Goal: Navigation & Orientation: Find specific page/section

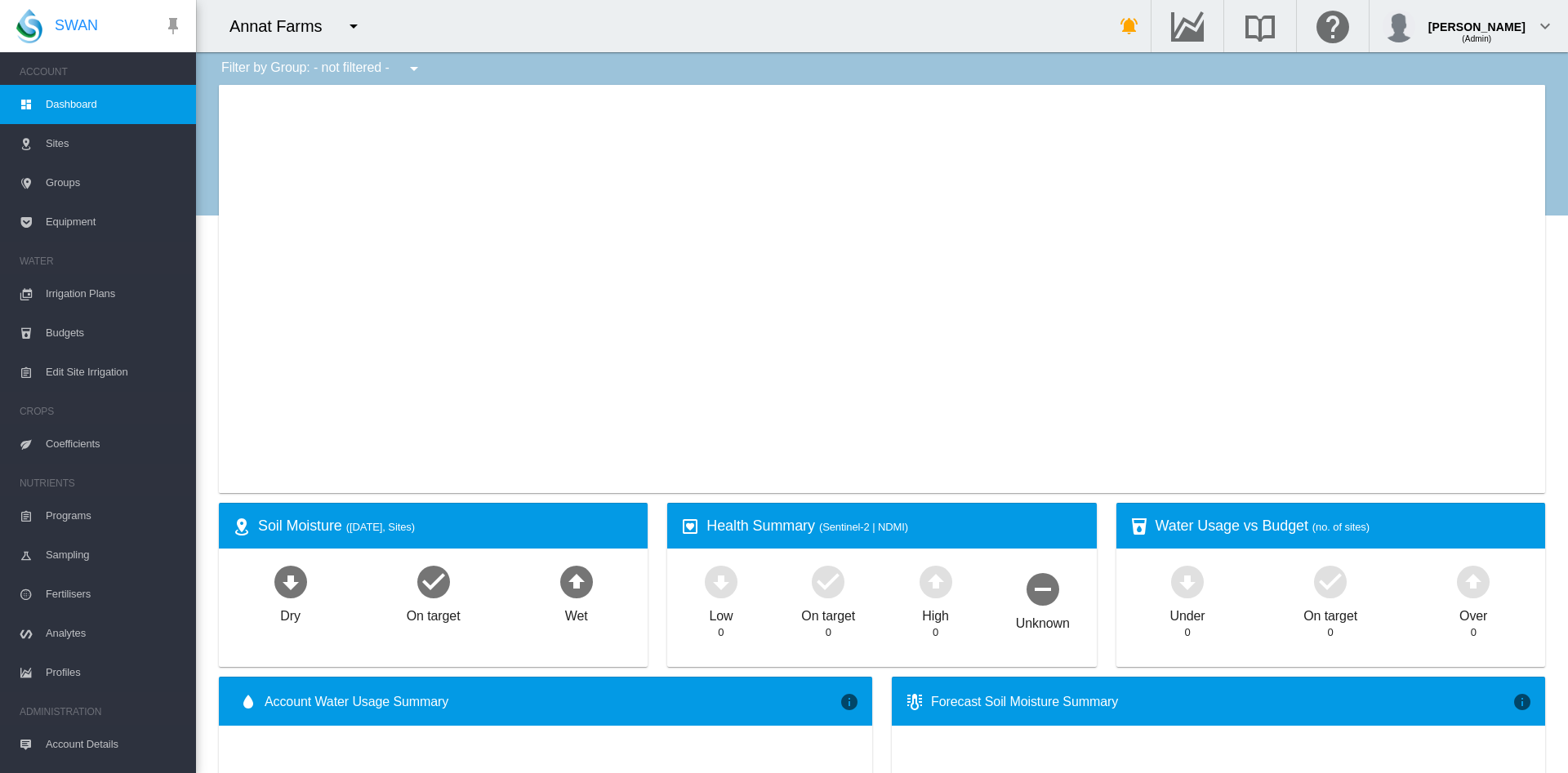
type input "**********"
click at [348, 29] on md-icon "icon-menu-down" at bounding box center [353, 26] width 19 height 19
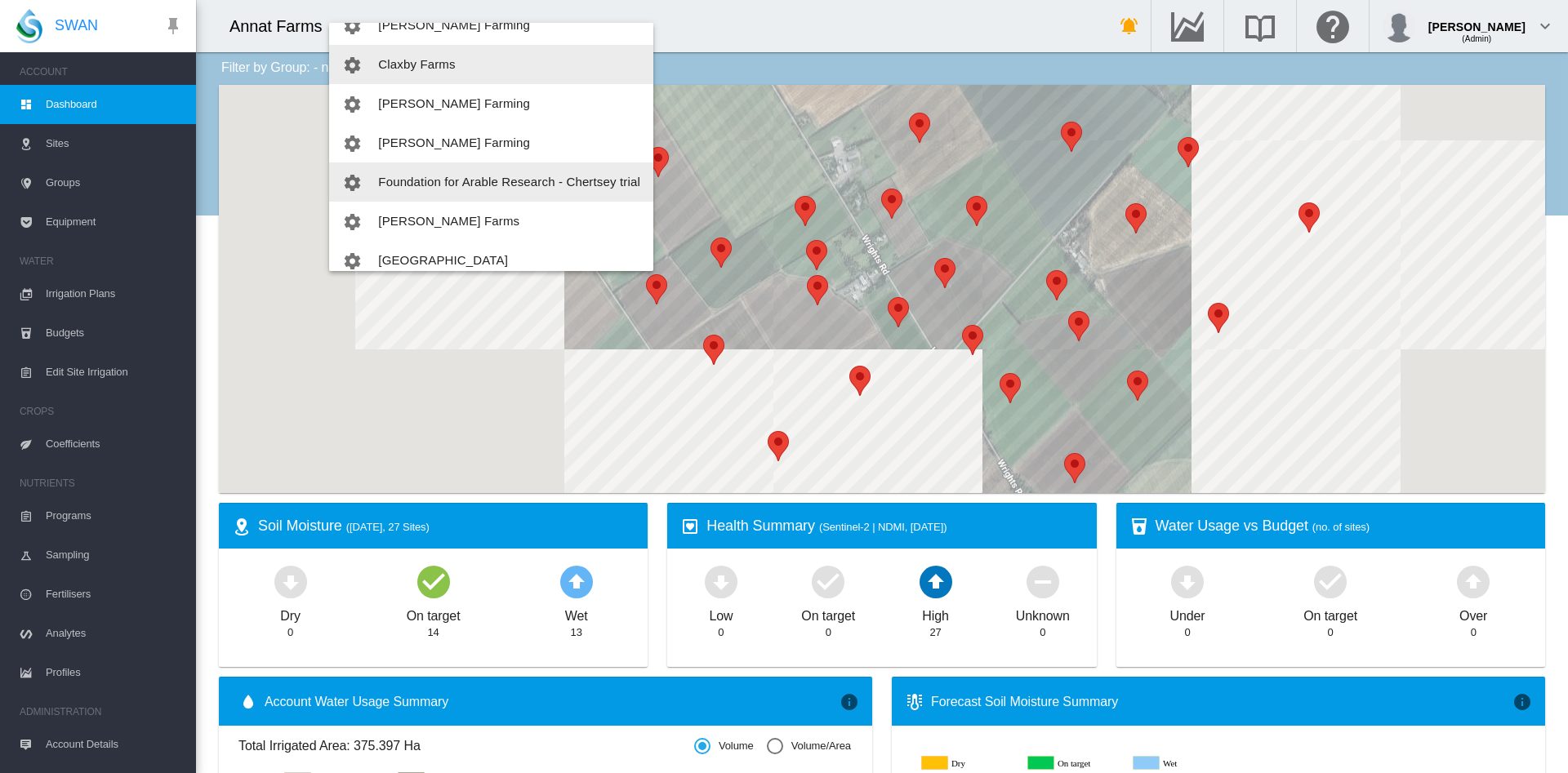
scroll to position [142, 0]
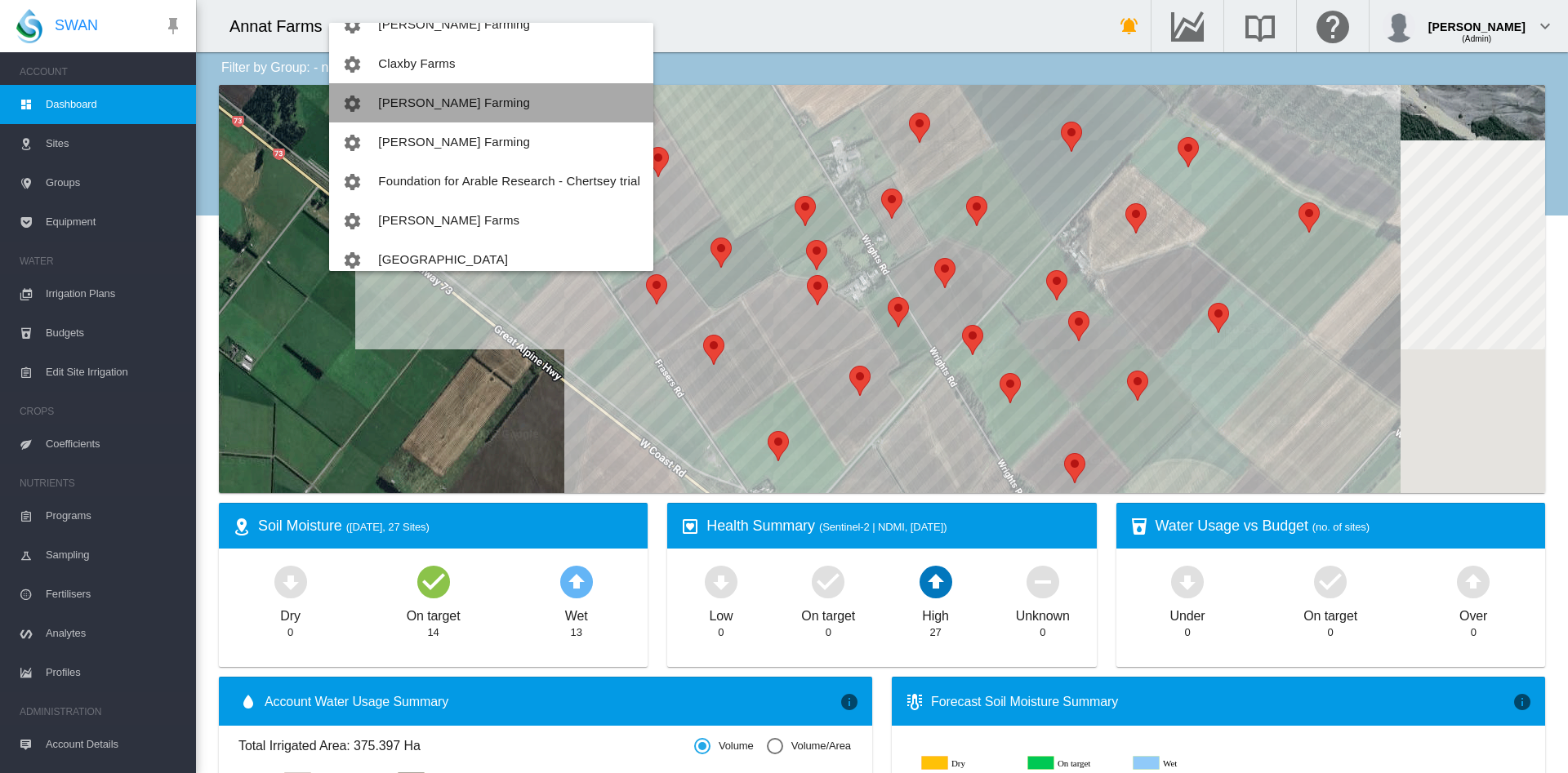
click at [556, 102] on button "[PERSON_NAME] Farming" at bounding box center [491, 102] width 324 height 40
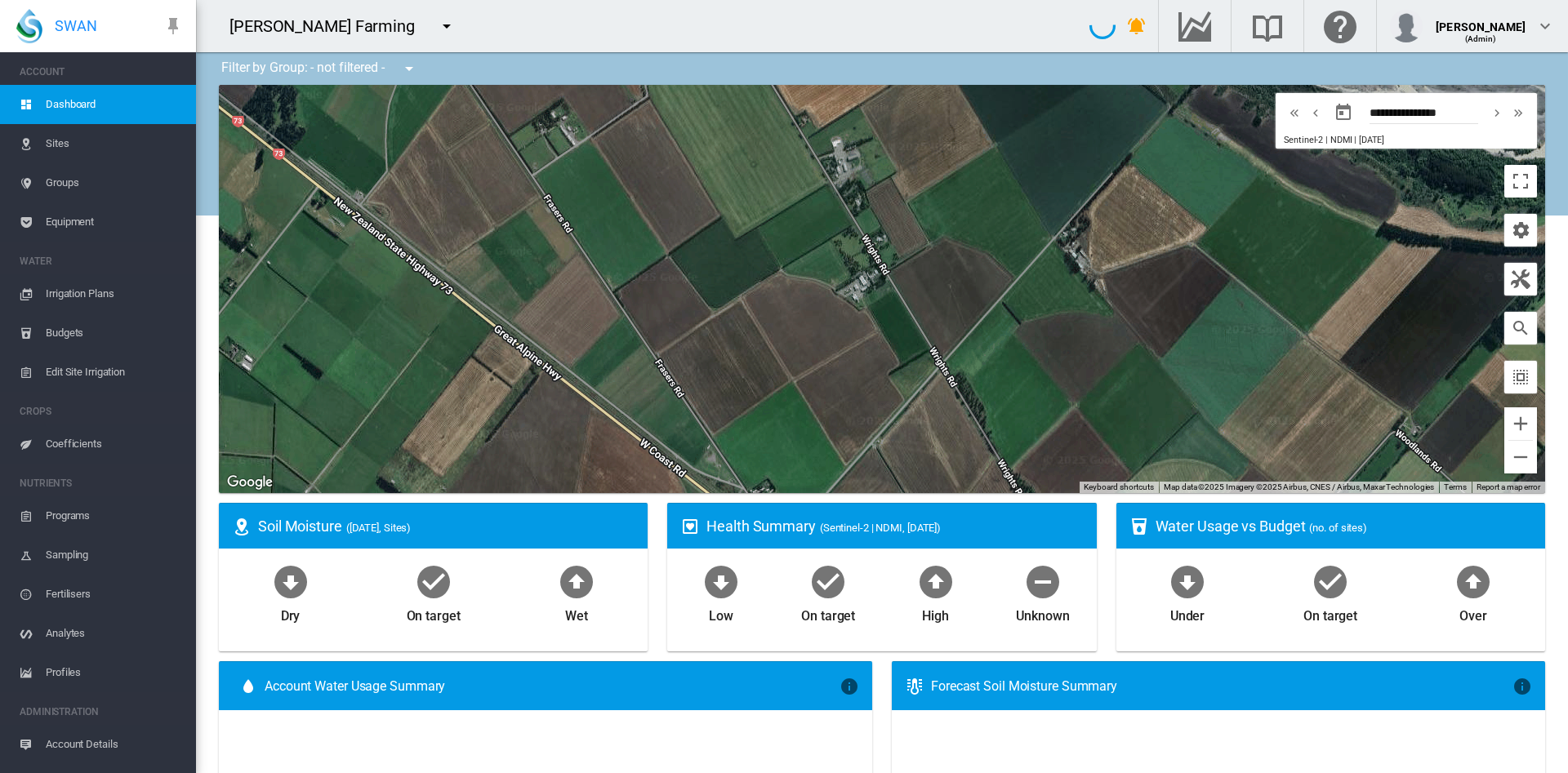
click at [430, 26] on button "button" at bounding box center [446, 26] width 33 height 33
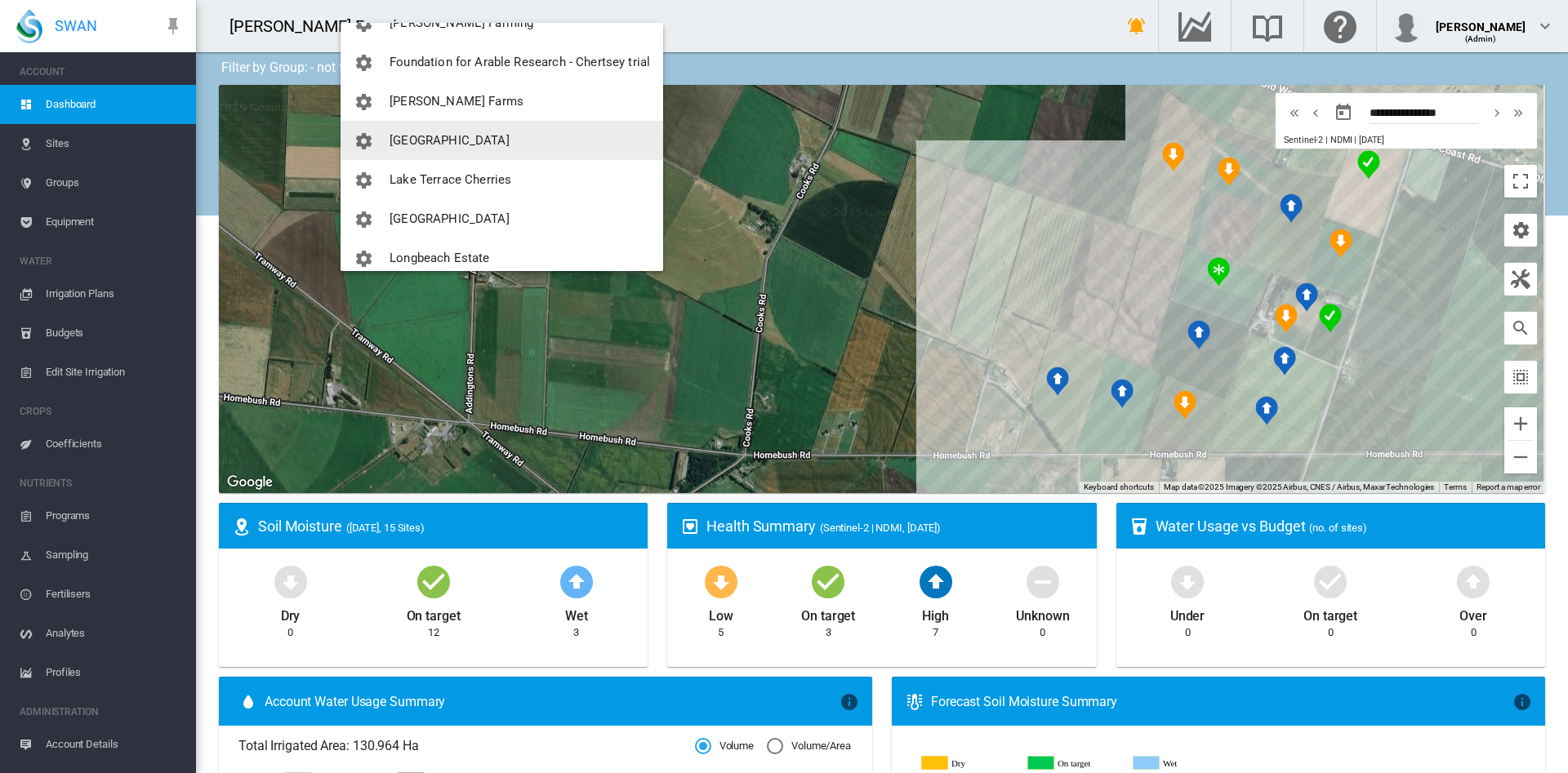
scroll to position [269, 0]
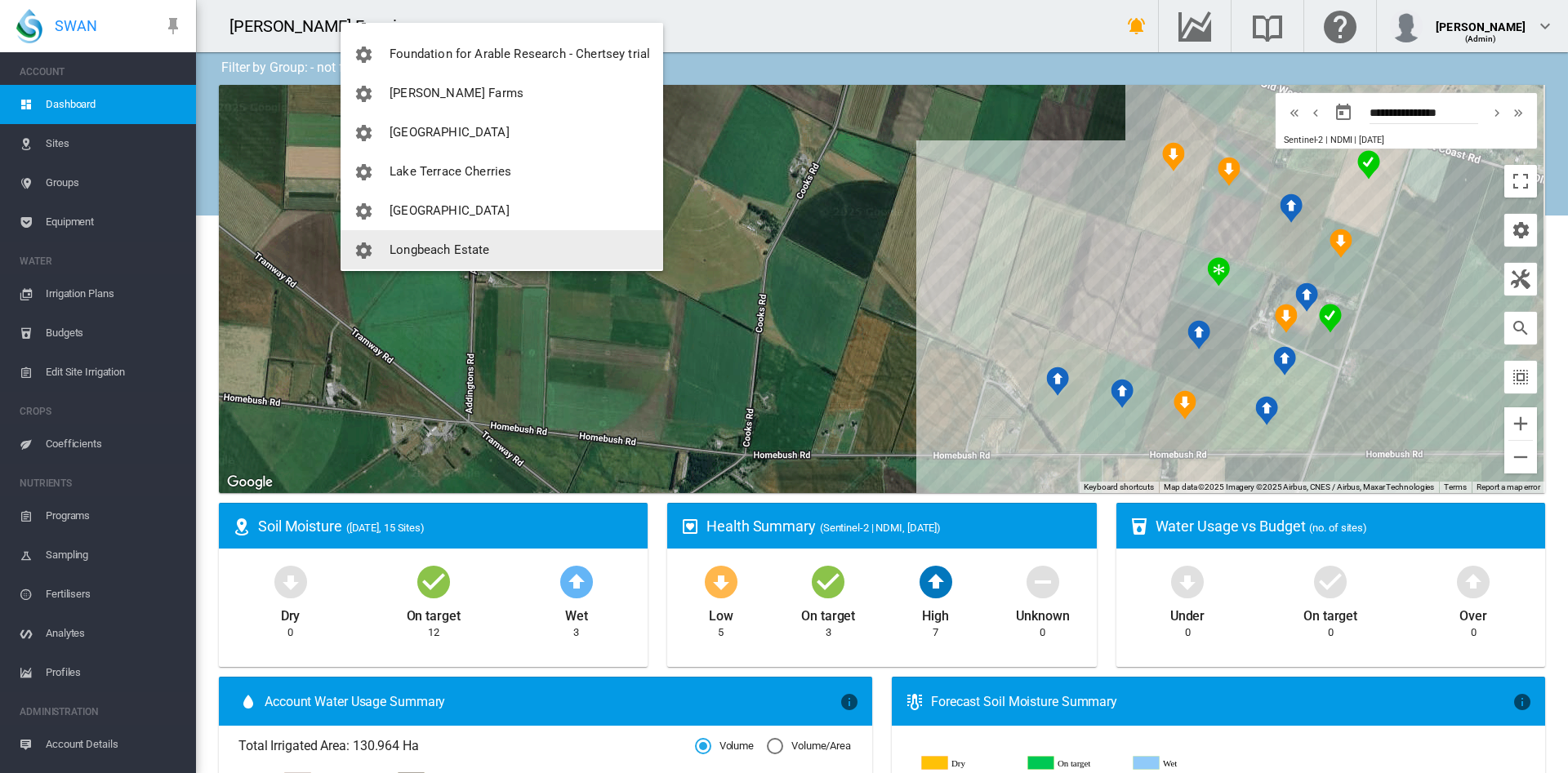
click at [413, 238] on button "Longbeach Estate" at bounding box center [501, 250] width 322 height 40
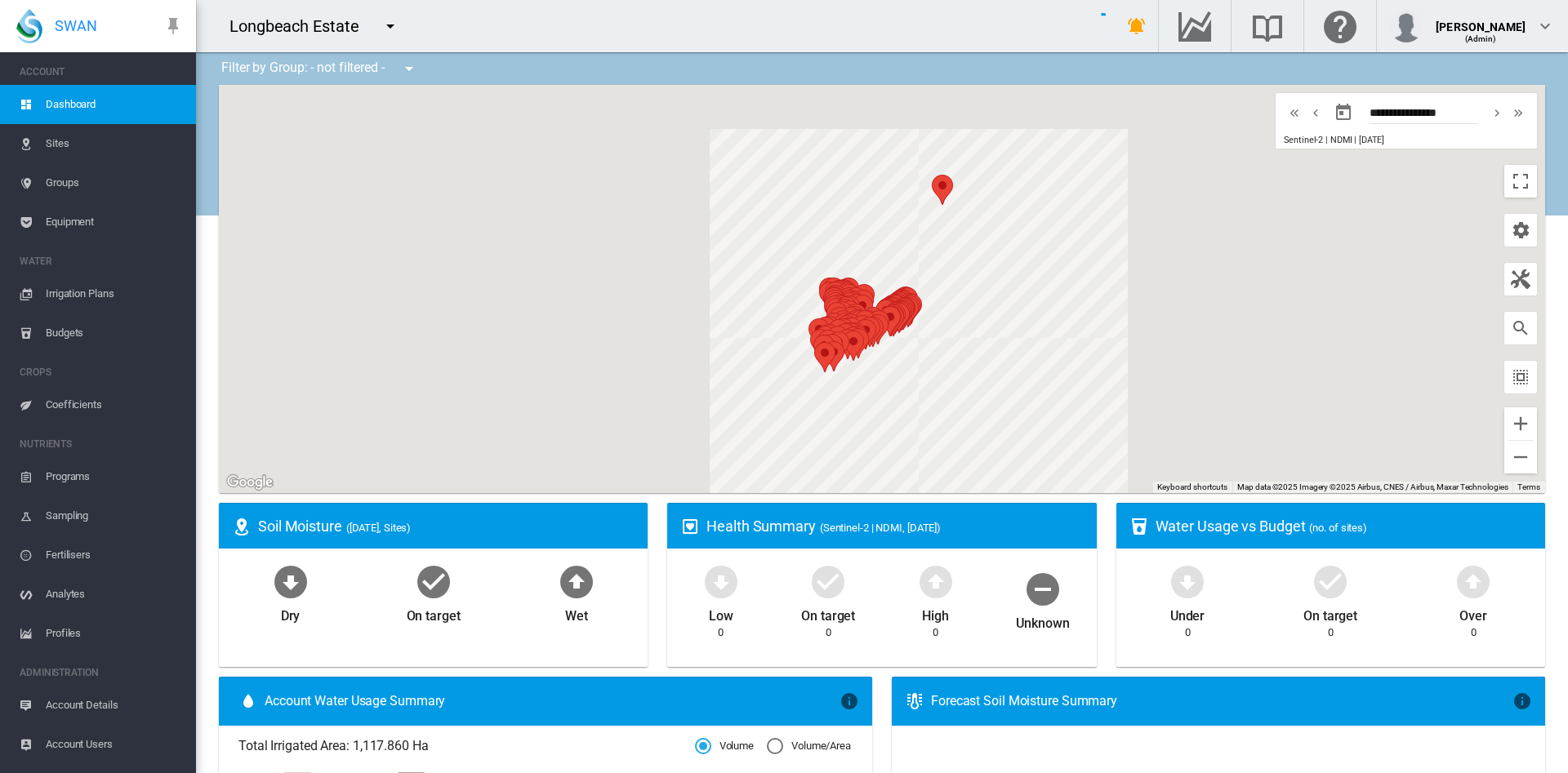
click at [1504, 386] on button "button" at bounding box center [1521, 377] width 33 height 33
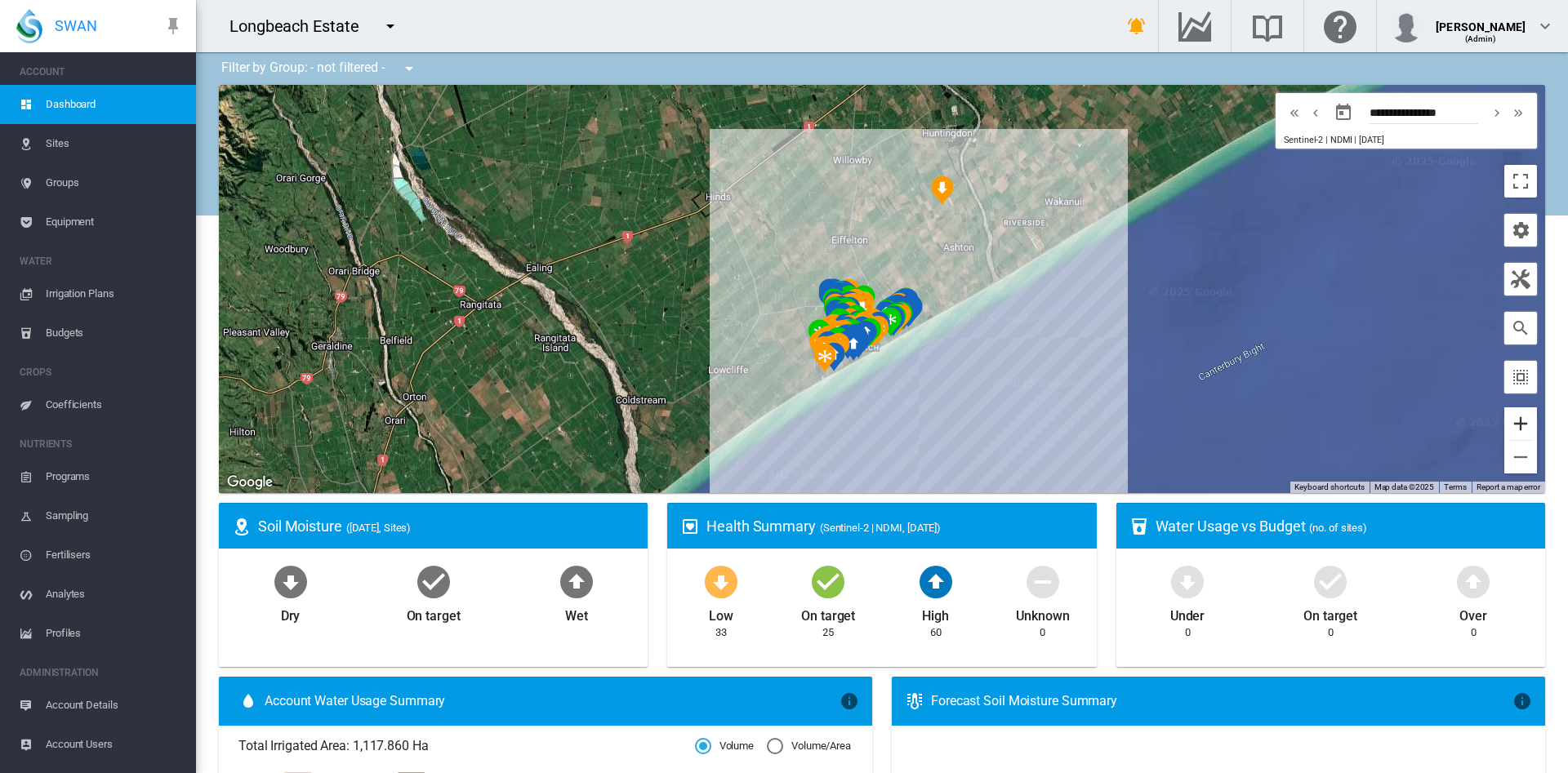
click at [1504, 425] on button "Zoom in" at bounding box center [1521, 424] width 33 height 33
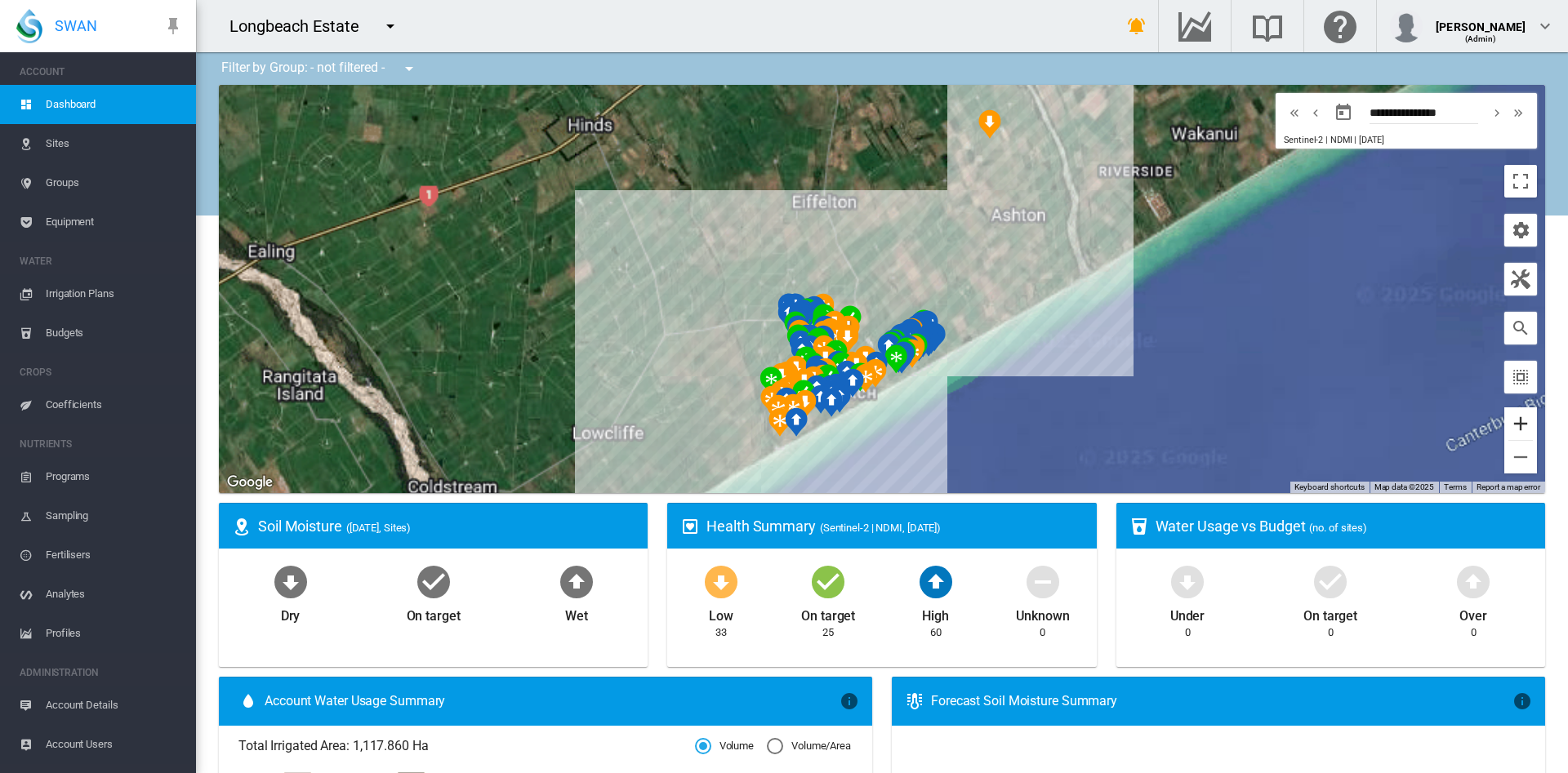
click at [1504, 425] on button "Zoom in" at bounding box center [1521, 424] width 33 height 33
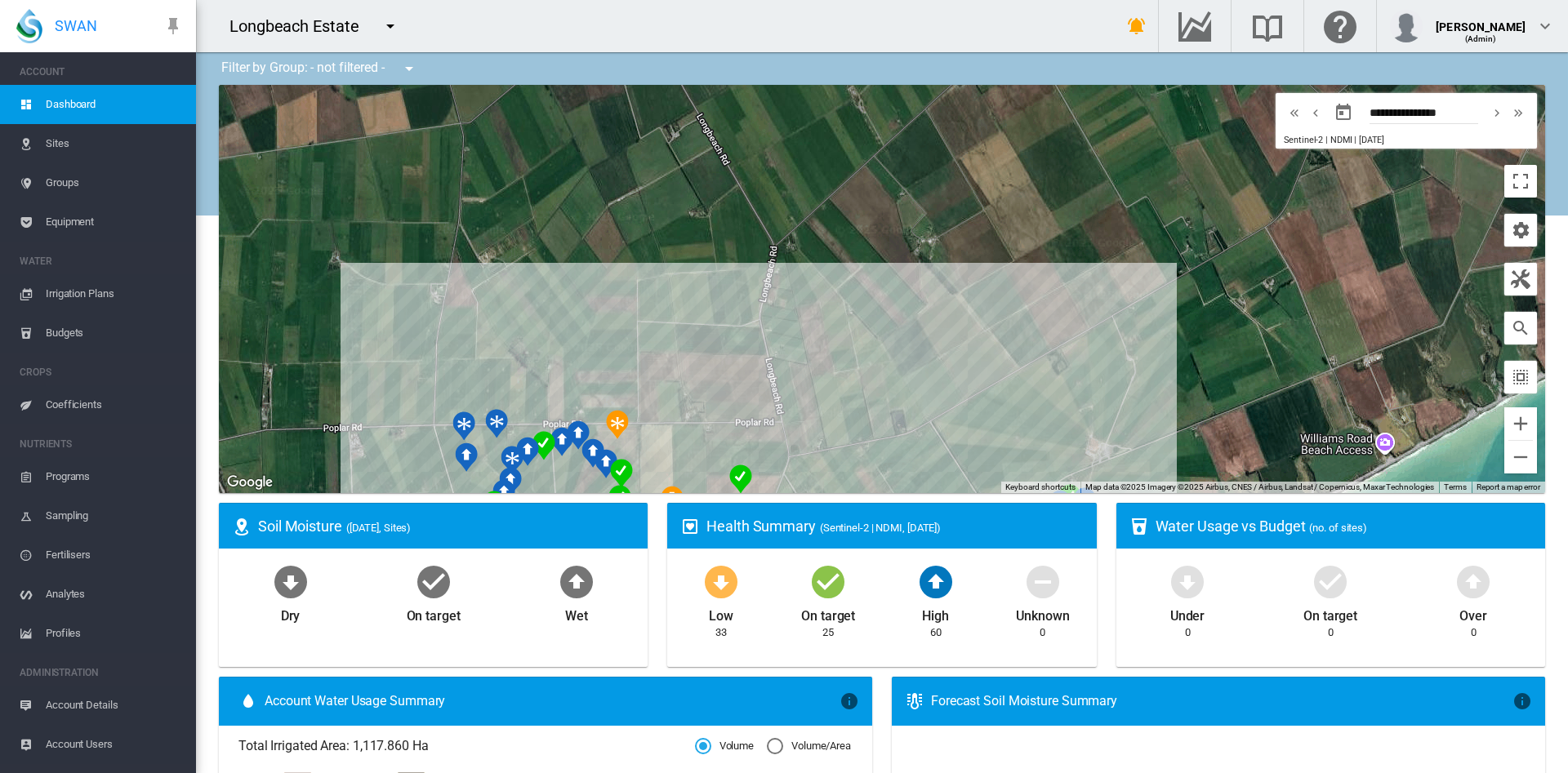
click at [970, 268] on div at bounding box center [881, 288] width 1326 height 408
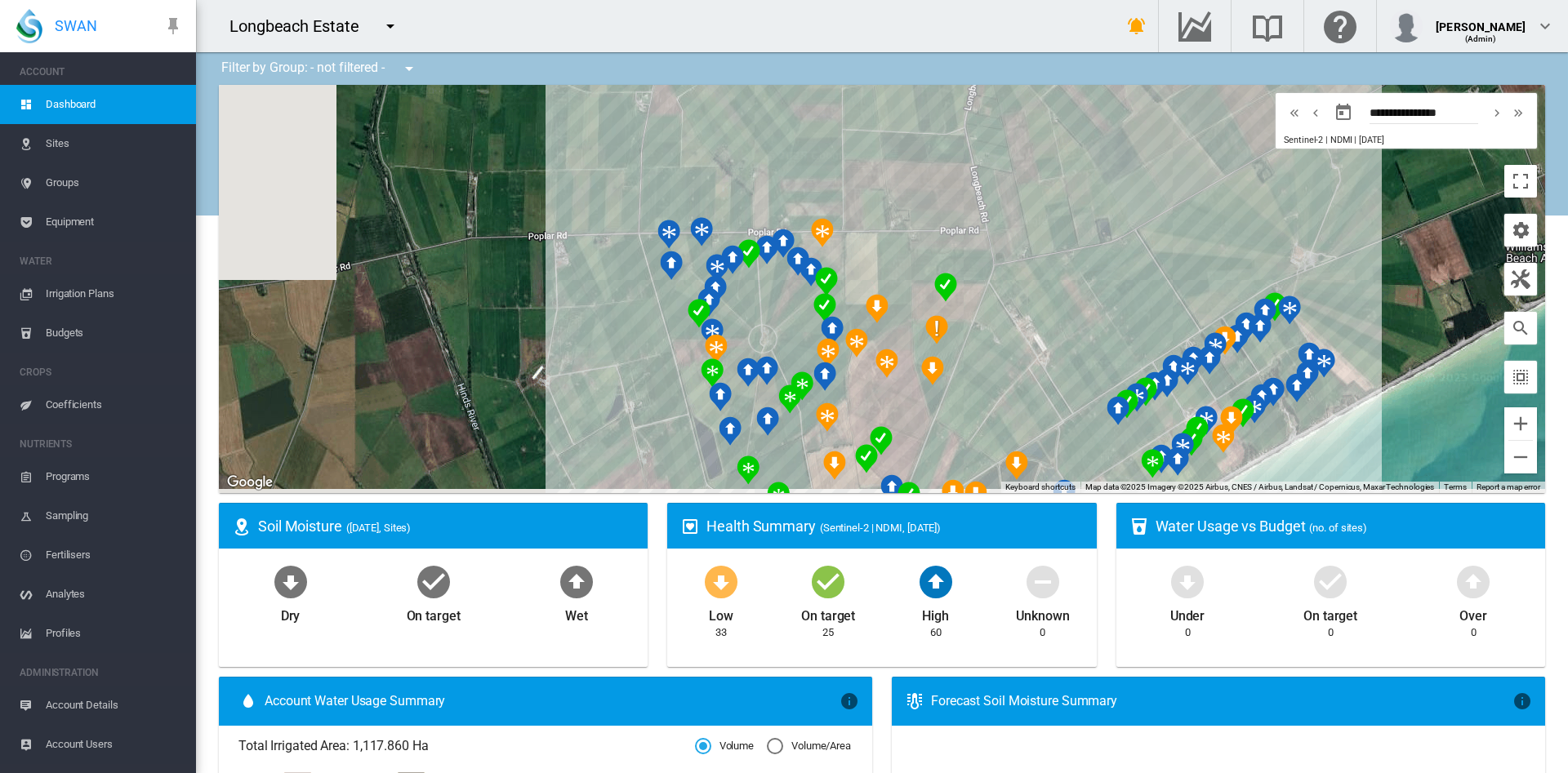
drag, startPoint x: 800, startPoint y: 435, endPoint x: 1038, endPoint y: 201, distance: 333.8
click at [1038, 201] on div at bounding box center [881, 288] width 1326 height 408
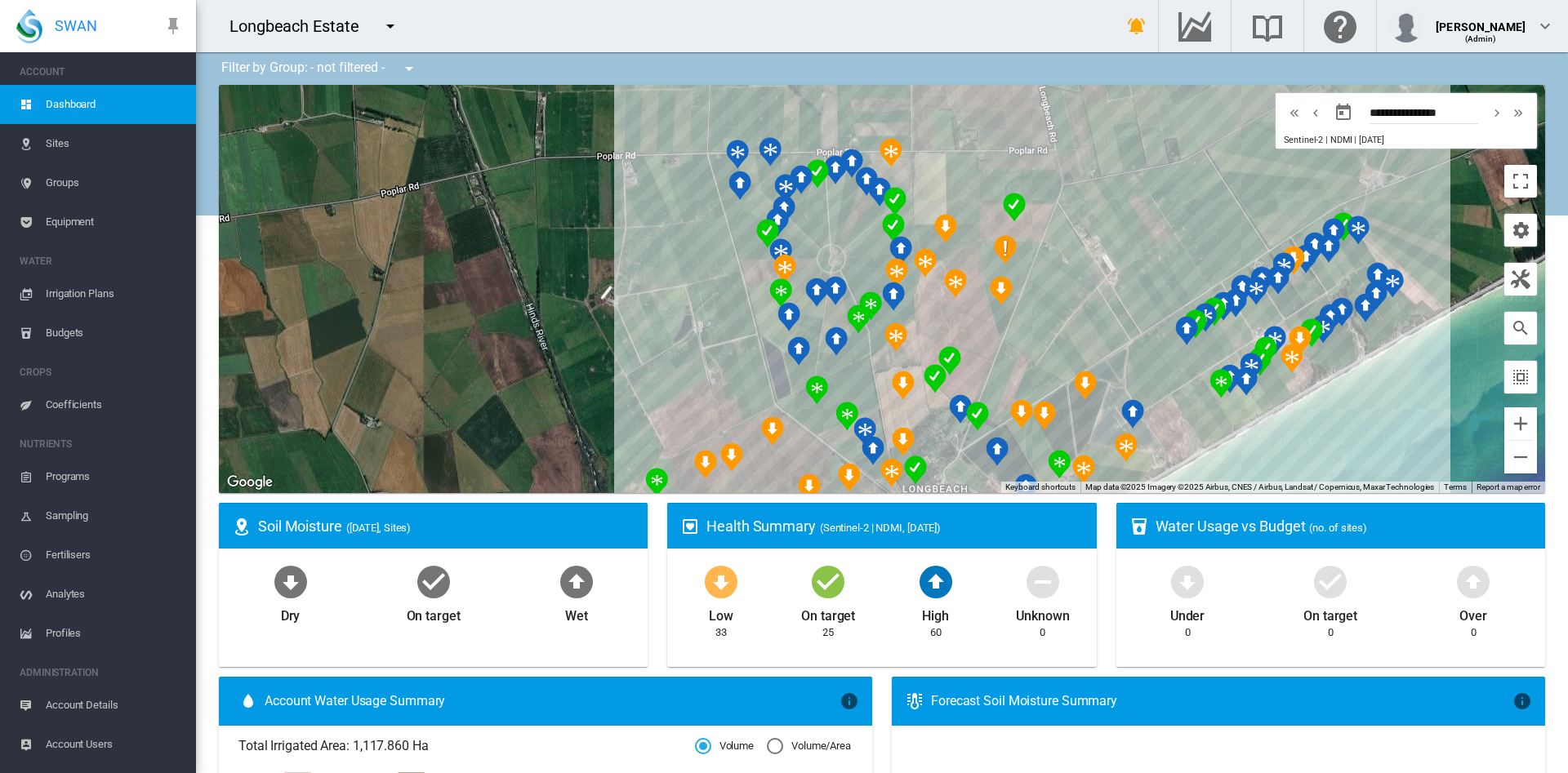
drag, startPoint x: 1092, startPoint y: 265, endPoint x: 1103, endPoint y: 246, distance: 22.0
click at [1103, 246] on div at bounding box center [881, 288] width 1326 height 408
click at [1508, 425] on button "Zoom in" at bounding box center [1521, 424] width 33 height 33
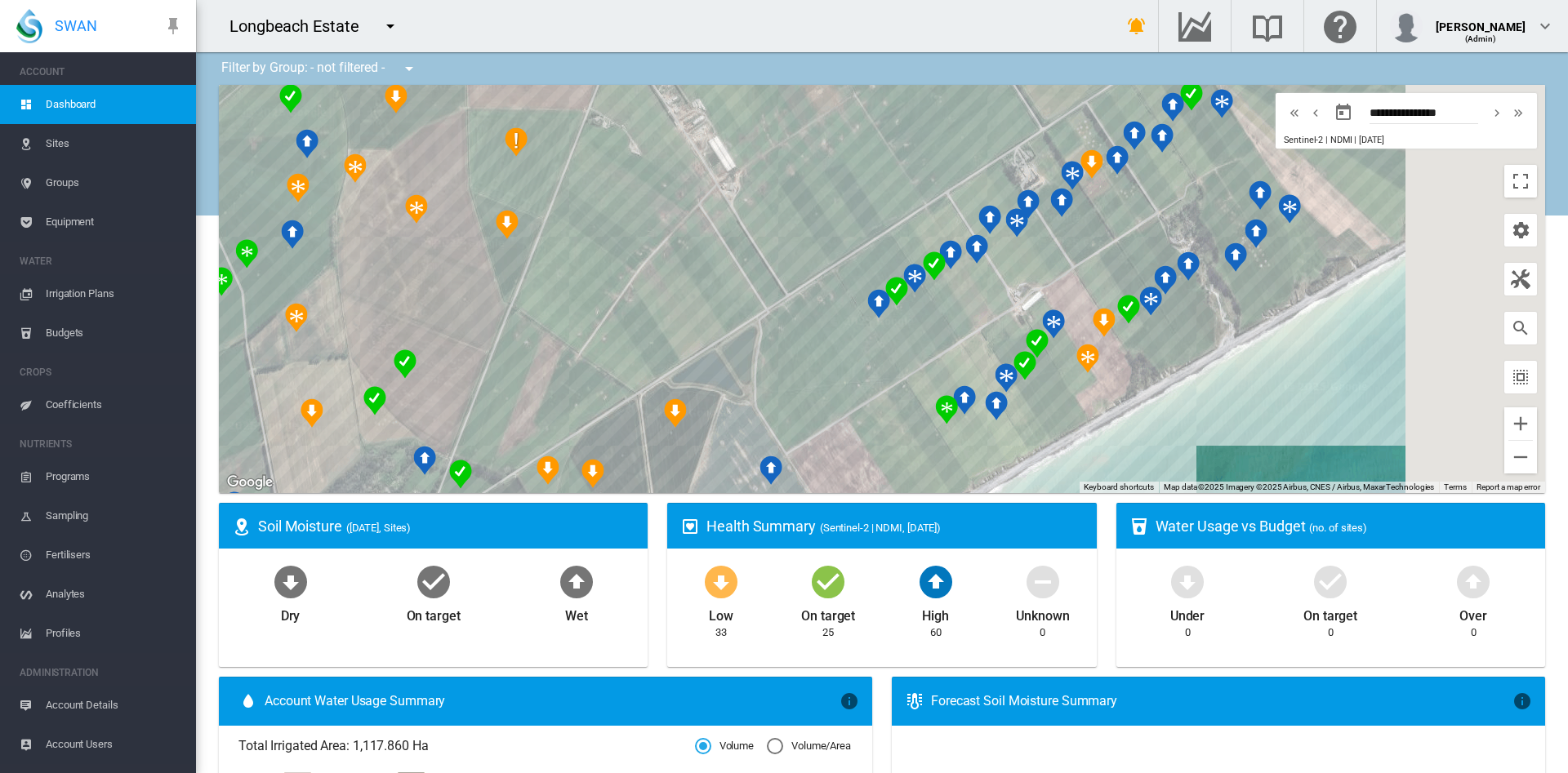
drag, startPoint x: 1394, startPoint y: 322, endPoint x: 722, endPoint y: 229, distance: 678.4
click at [722, 229] on div at bounding box center [881, 288] width 1326 height 408
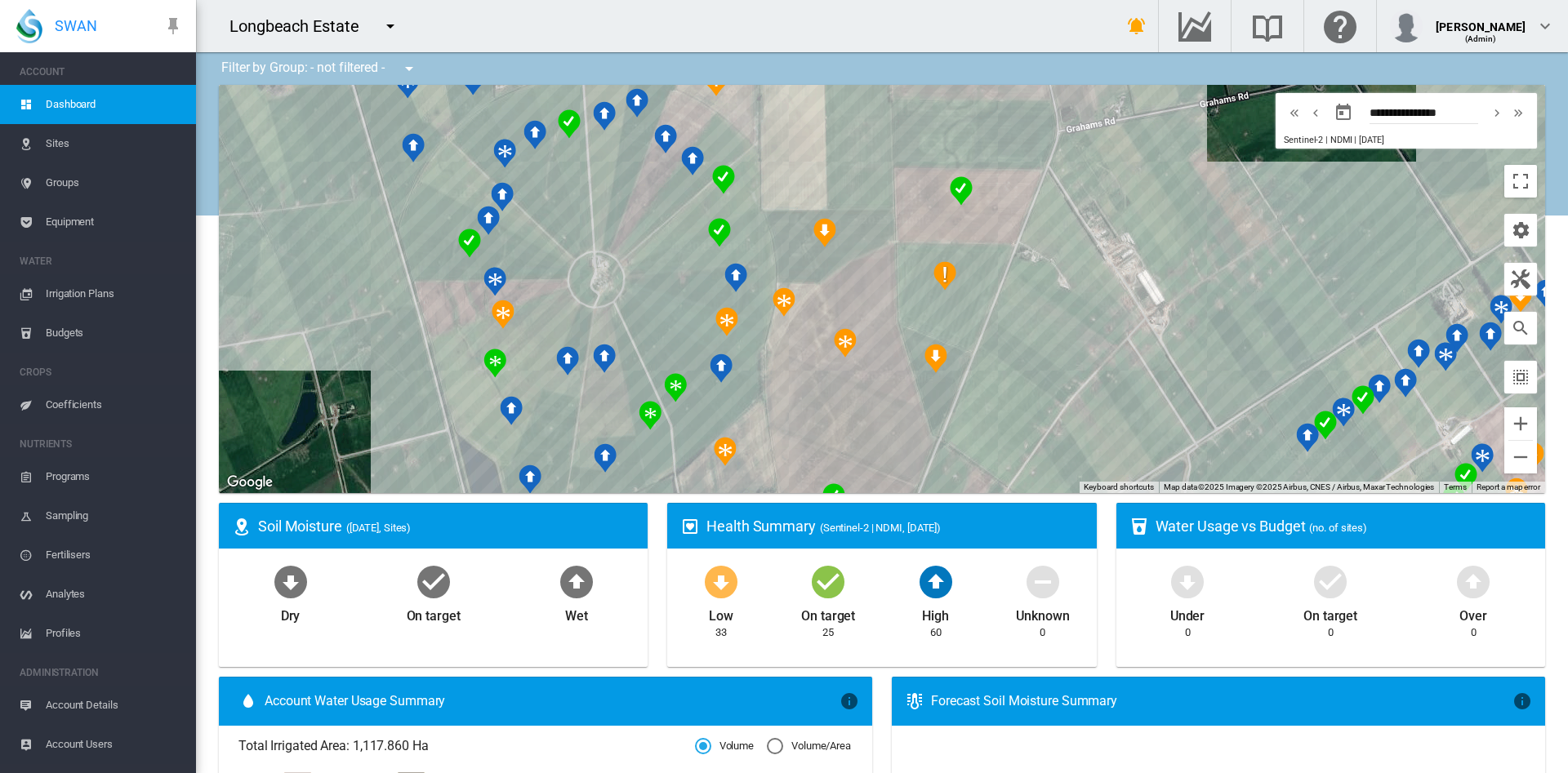
drag, startPoint x: 716, startPoint y: 278, endPoint x: 1147, endPoint y: 436, distance: 459.0
click at [1147, 436] on div at bounding box center [881, 288] width 1326 height 408
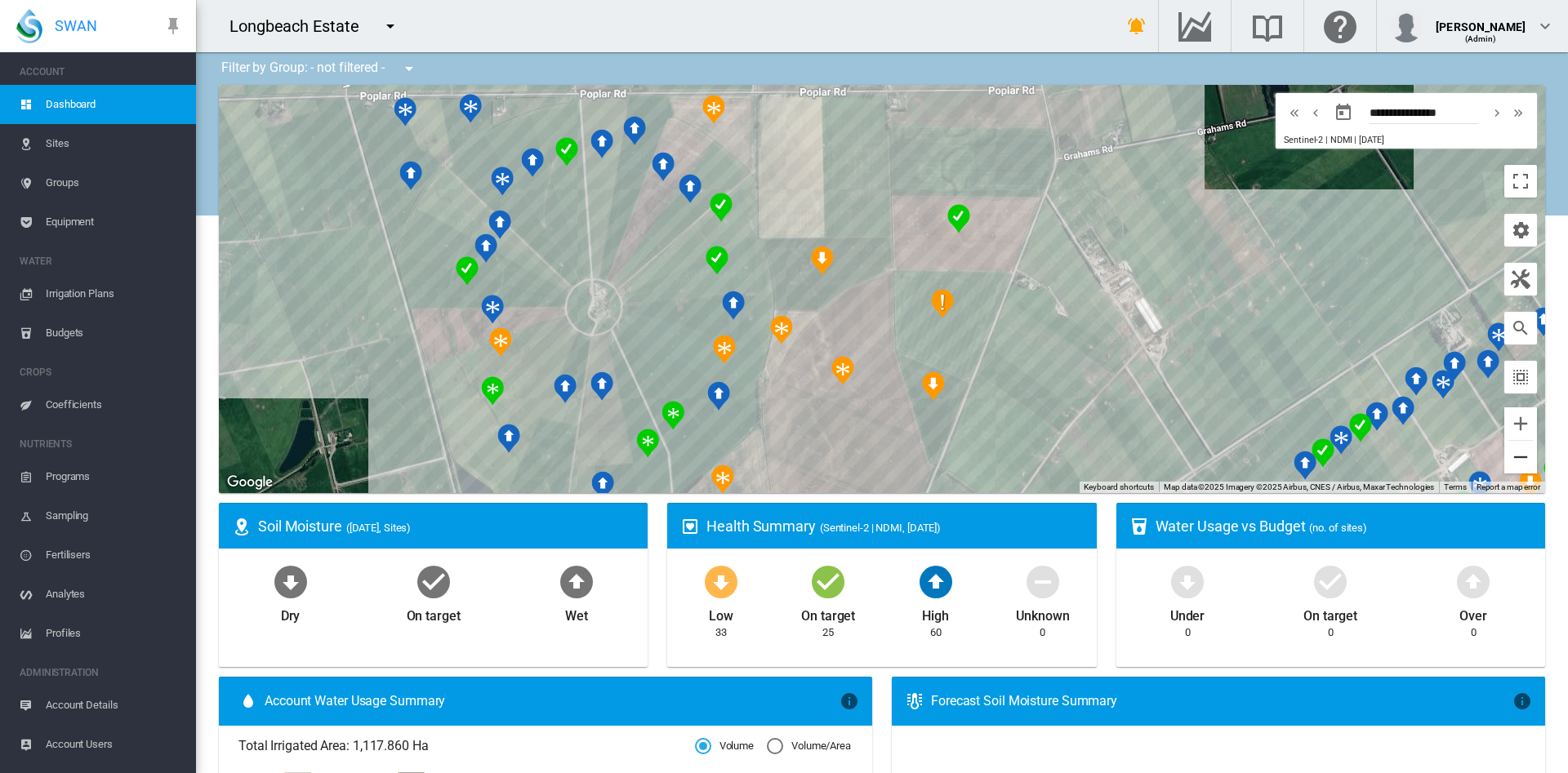
click at [1504, 466] on button "Zoom out" at bounding box center [1521, 457] width 33 height 33
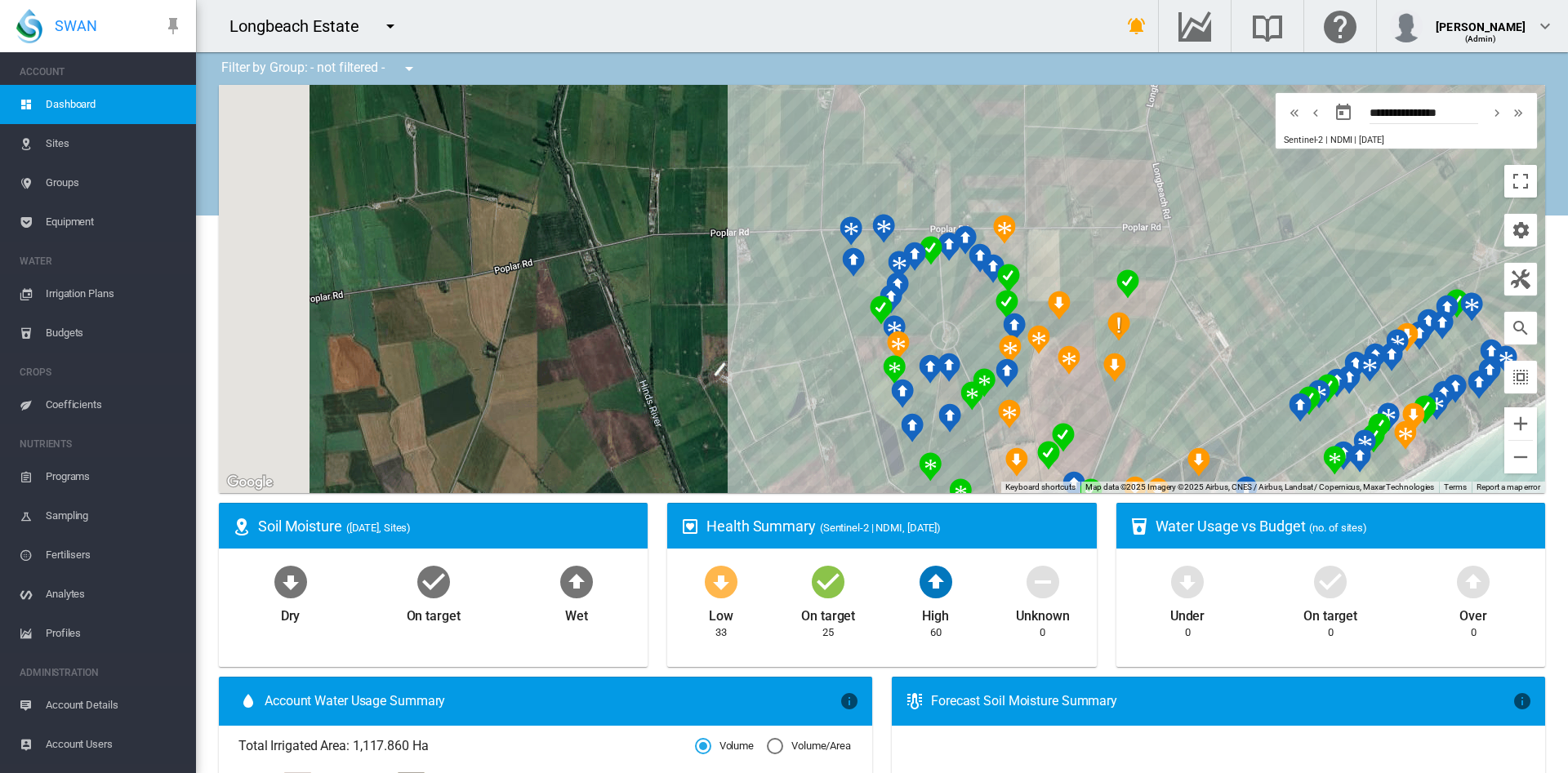
drag, startPoint x: 1131, startPoint y: 312, endPoint x: 1345, endPoint y: 351, distance: 217.5
click at [1345, 351] on img "NDMI: Bodbrane7" at bounding box center [1356, 365] width 23 height 29
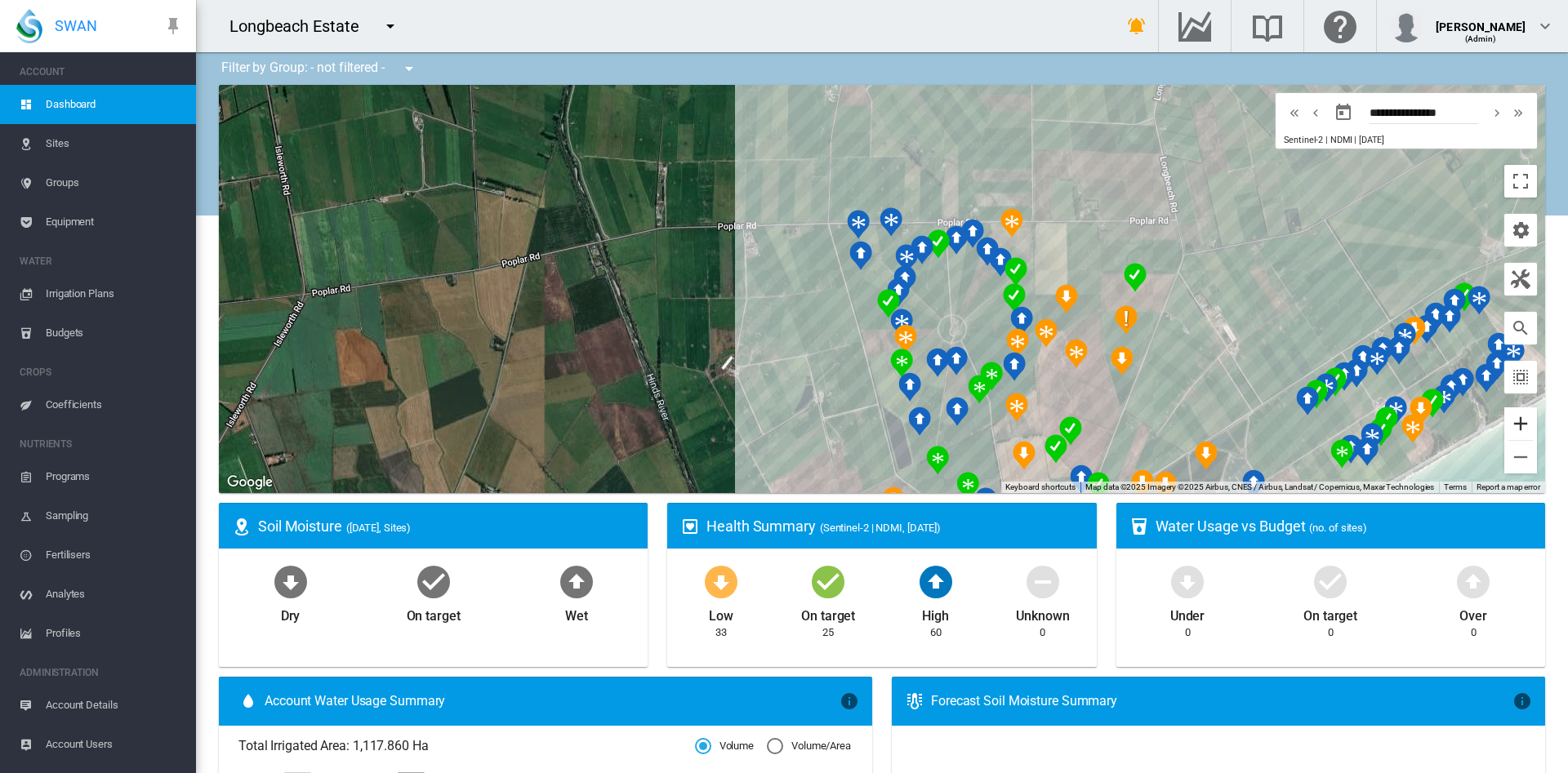
click at [1505, 422] on button "Zoom in" at bounding box center [1521, 424] width 33 height 33
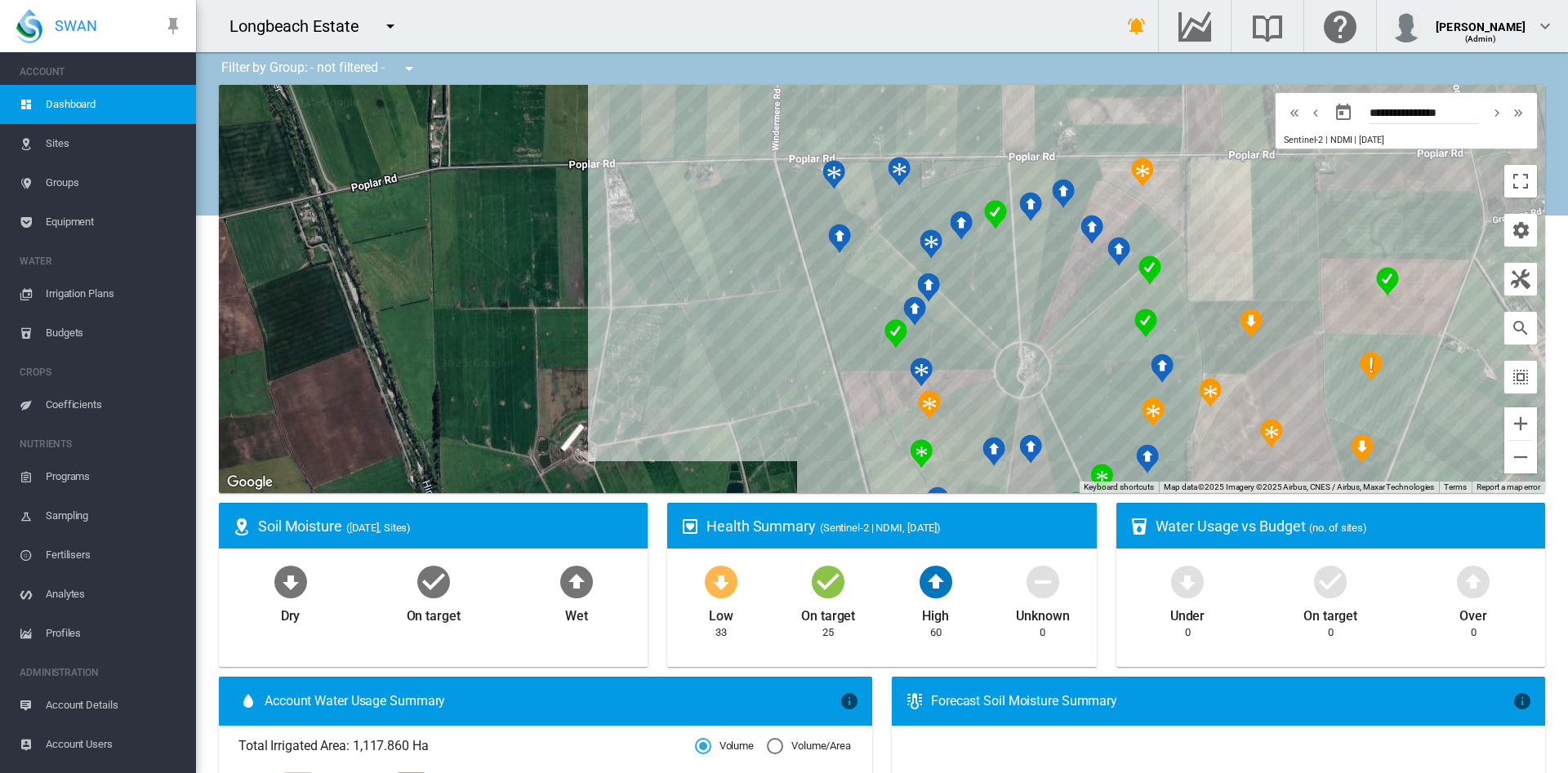
drag, startPoint x: 1329, startPoint y: 402, endPoint x: 1250, endPoint y: 252, distance: 169.5
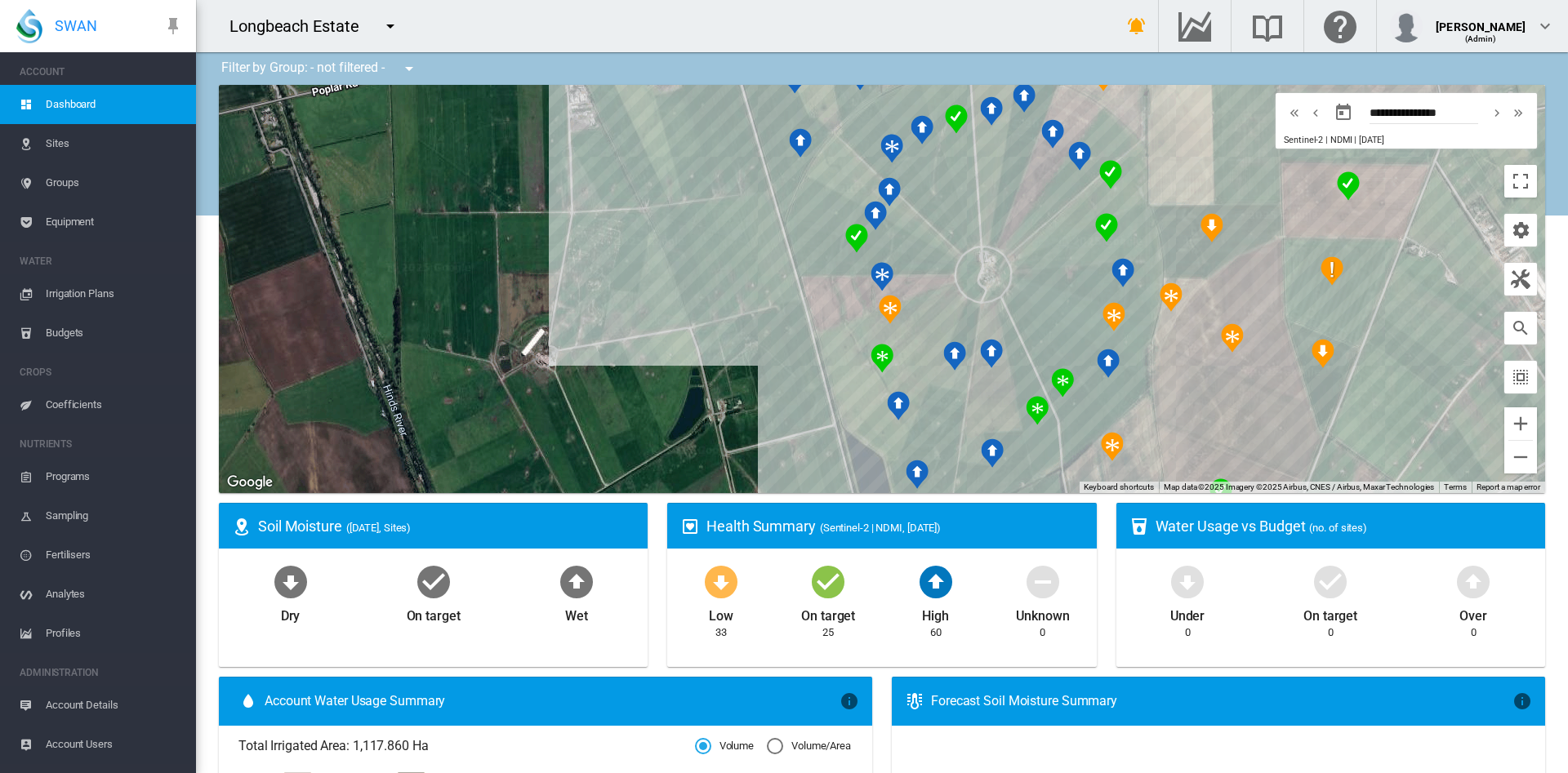
drag, startPoint x: 1271, startPoint y: 255, endPoint x: 1233, endPoint y: 157, distance: 105.1
click at [1233, 157] on div at bounding box center [881, 288] width 1326 height 408
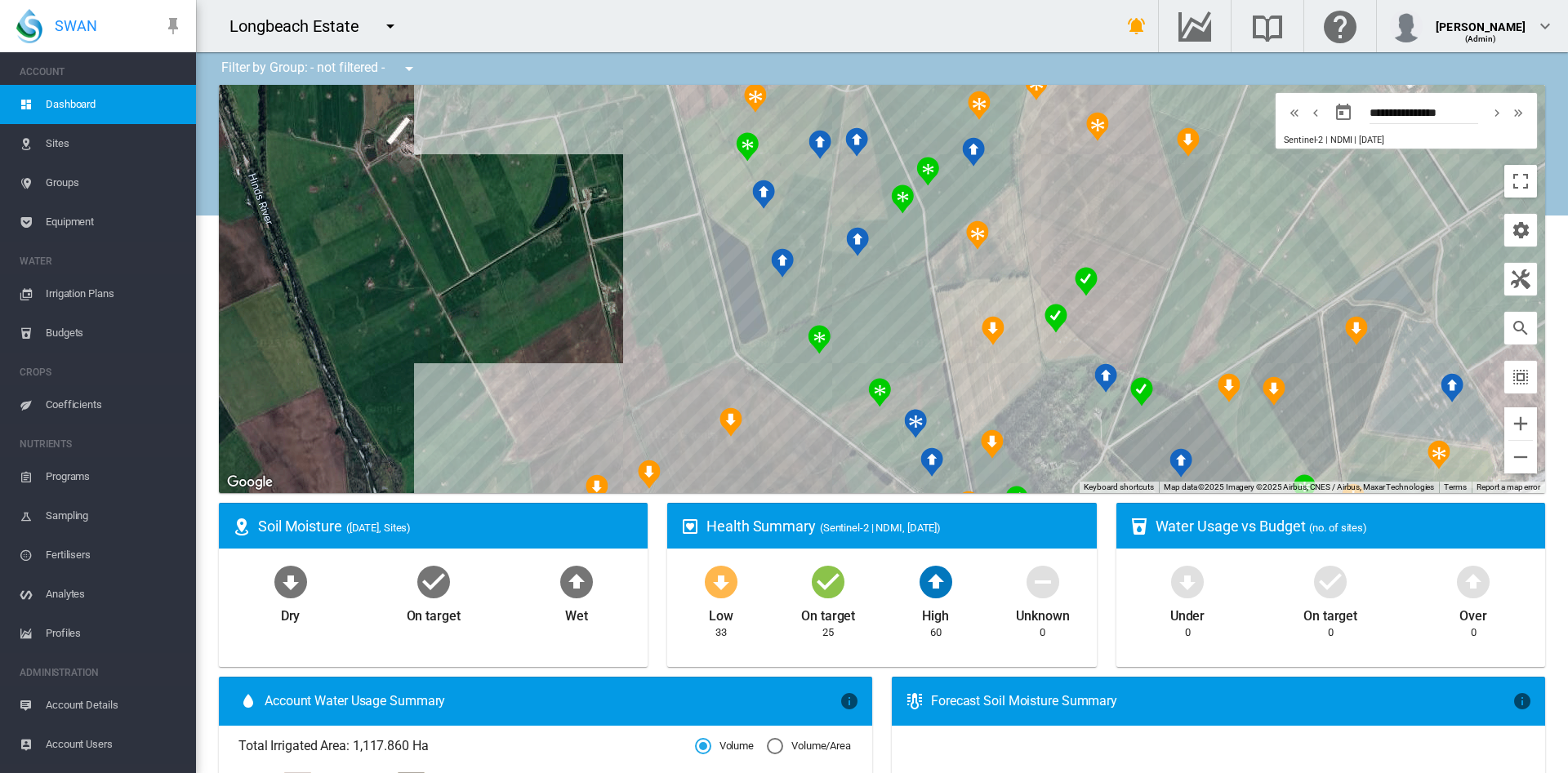
drag, startPoint x: 738, startPoint y: 328, endPoint x: 593, endPoint y: 105, distance: 266.0
click at [593, 105] on div at bounding box center [881, 288] width 1326 height 408
click at [860, 332] on div "[GEOGRAPHIC_DATA] 1 (28.95 Ha)" at bounding box center [881, 288] width 1326 height 408
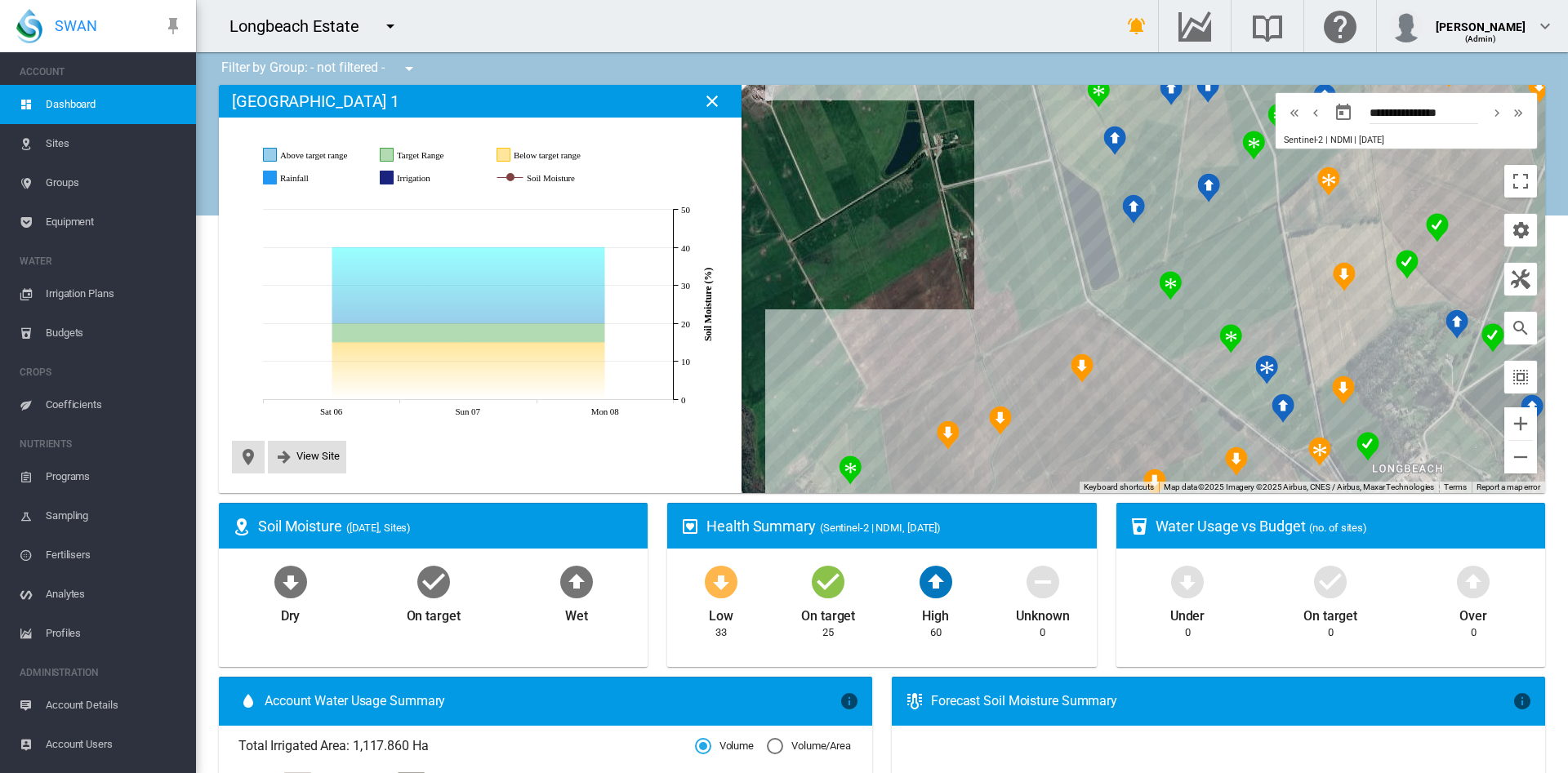
click at [860, 332] on div at bounding box center [881, 288] width 1326 height 408
click at [722, 109] on md-icon "icon-close" at bounding box center [712, 101] width 19 height 19
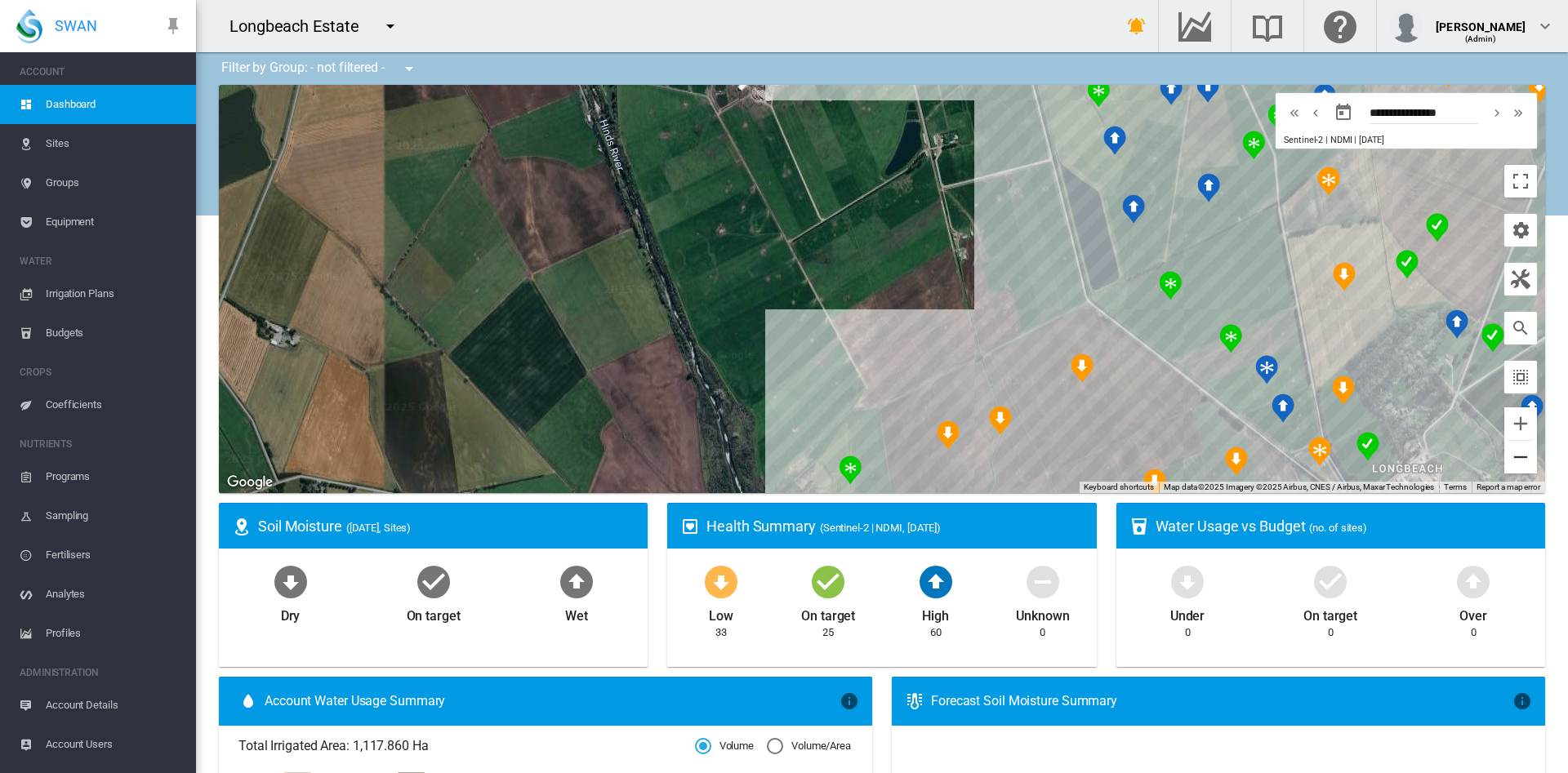
click at [1504, 455] on button "Zoom out" at bounding box center [1521, 457] width 33 height 33
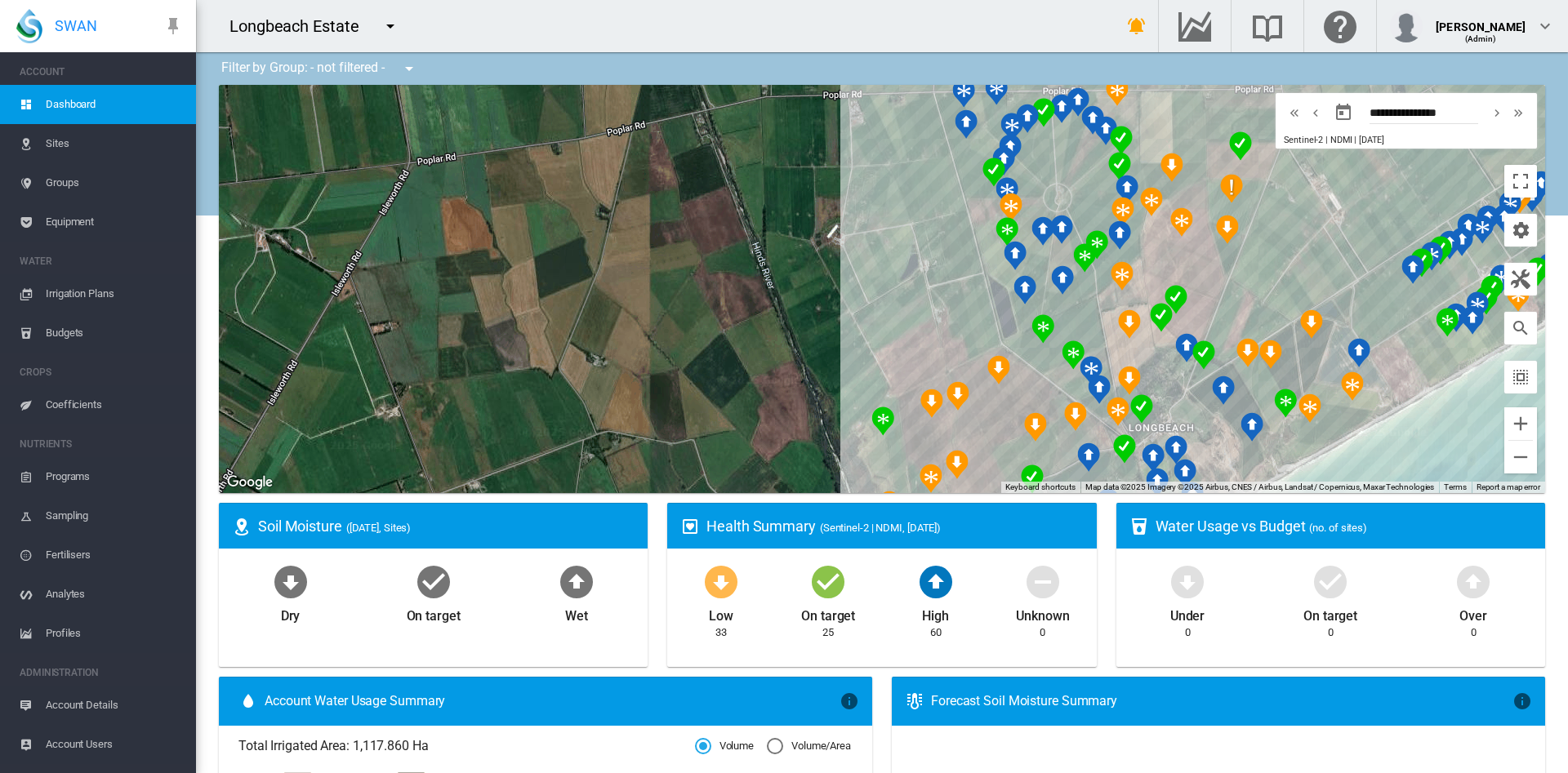
drag, startPoint x: 1286, startPoint y: 422, endPoint x: 1303, endPoint y: 477, distance: 57.6
click at [1303, 477] on div at bounding box center [881, 288] width 1326 height 408
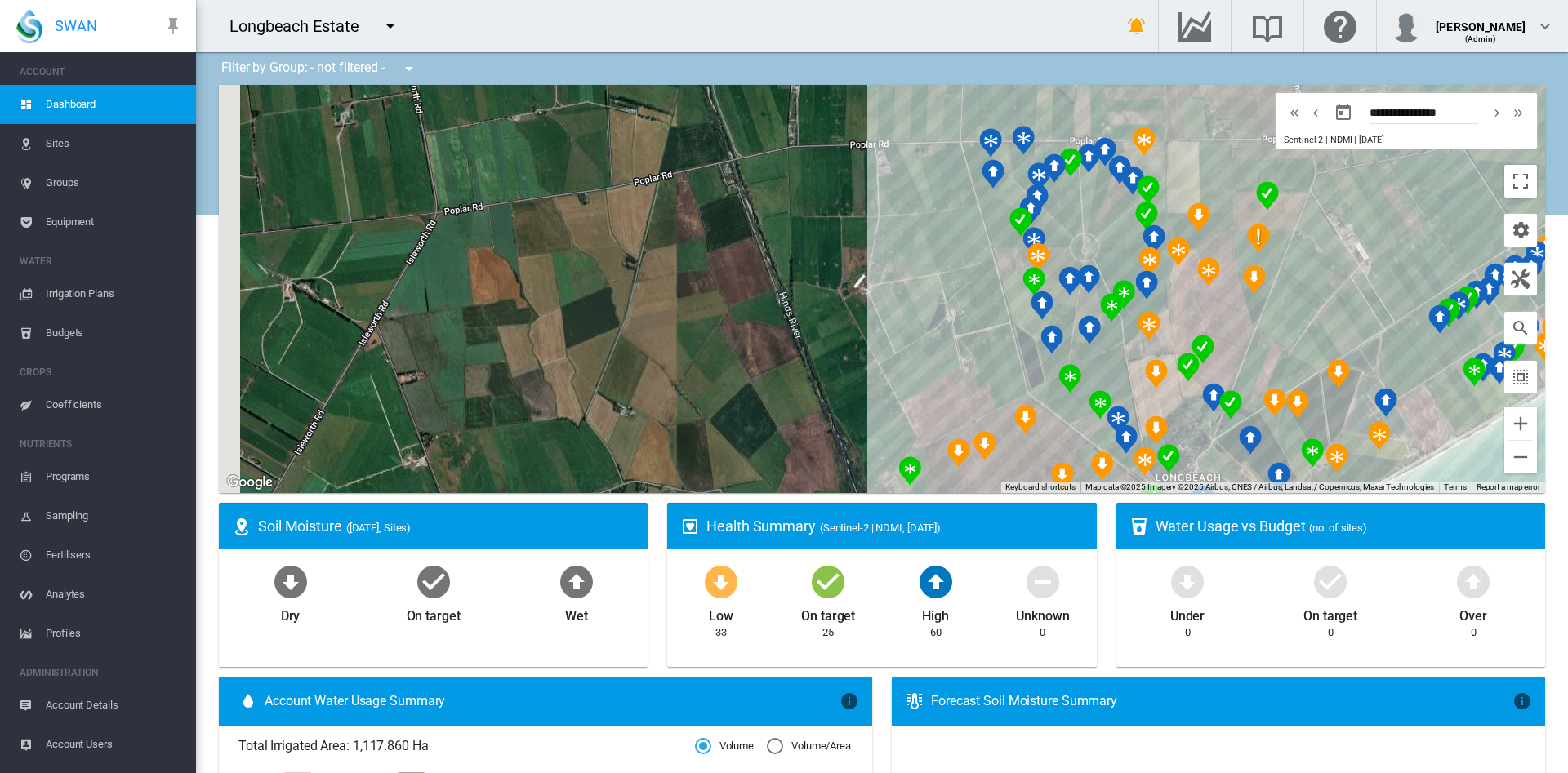
drag, startPoint x: 903, startPoint y: 296, endPoint x: 922, endPoint y: 353, distance: 60.1
click at [922, 353] on div at bounding box center [881, 288] width 1326 height 408
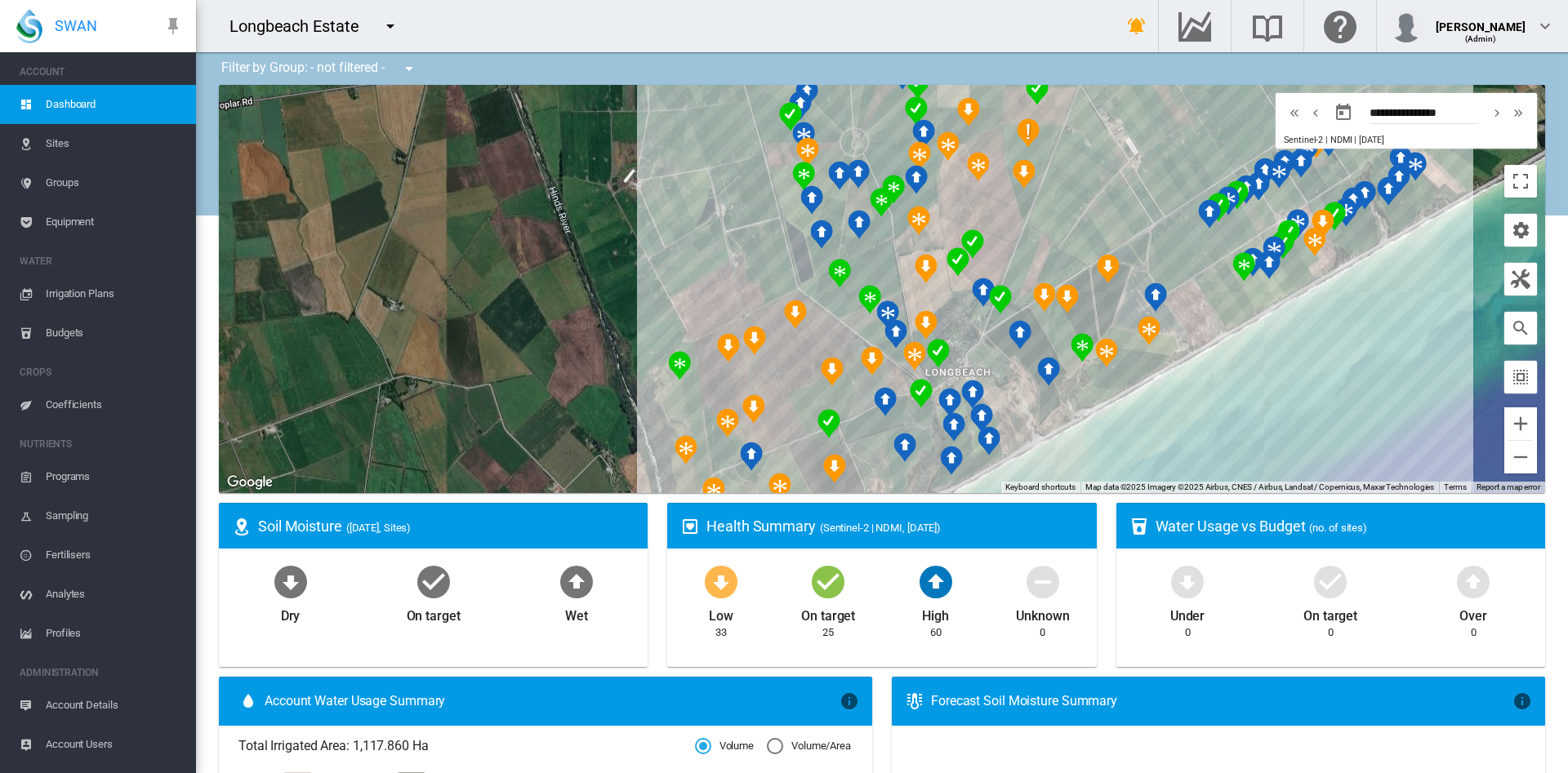
drag, startPoint x: 843, startPoint y: 283, endPoint x: 615, endPoint y: 178, distance: 251.0
click at [615, 178] on div at bounding box center [881, 288] width 1326 height 408
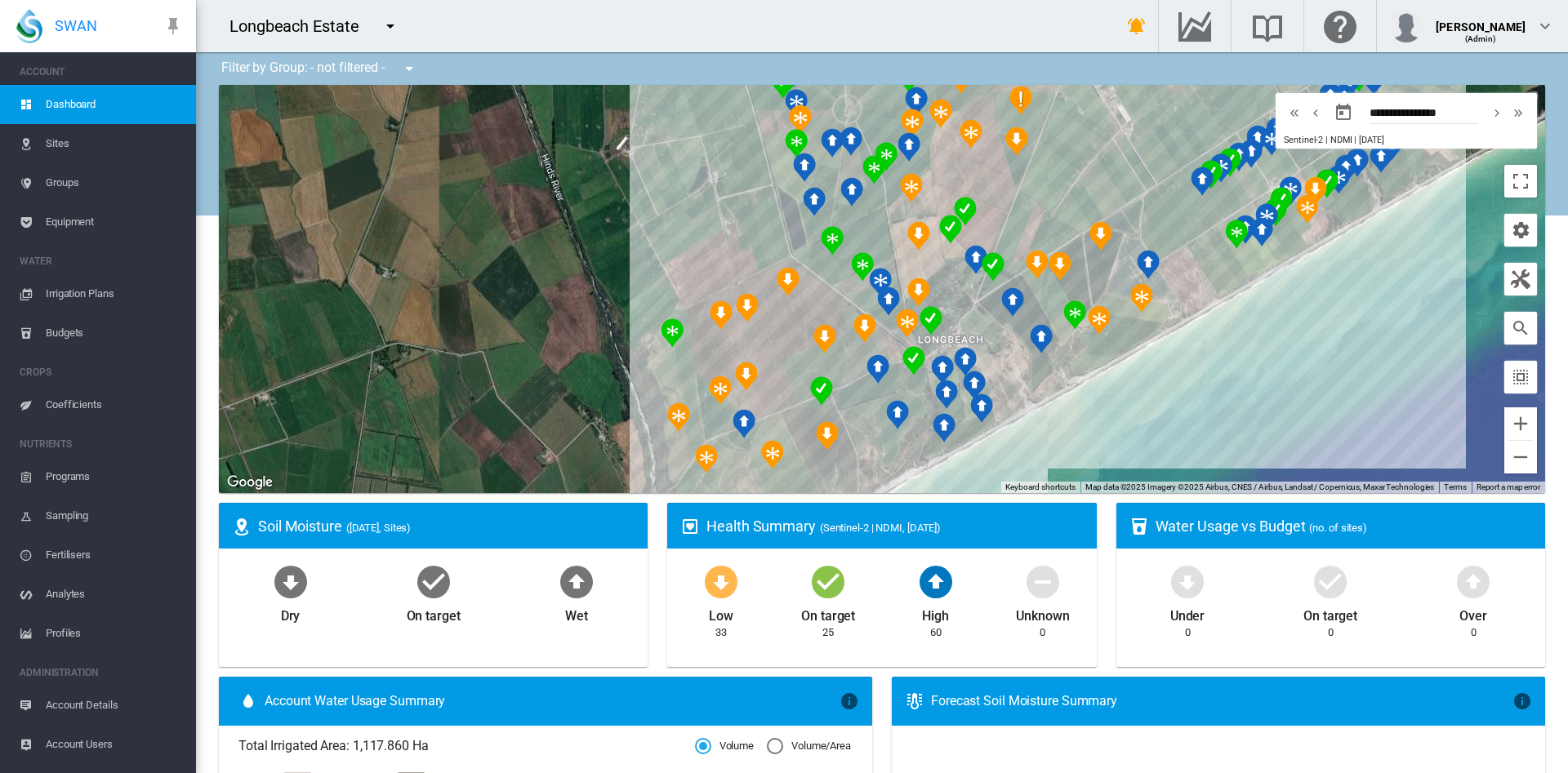
drag, startPoint x: 647, startPoint y: 217, endPoint x: 636, endPoint y: 182, distance: 36.7
click at [636, 182] on div at bounding box center [881, 288] width 1326 height 408
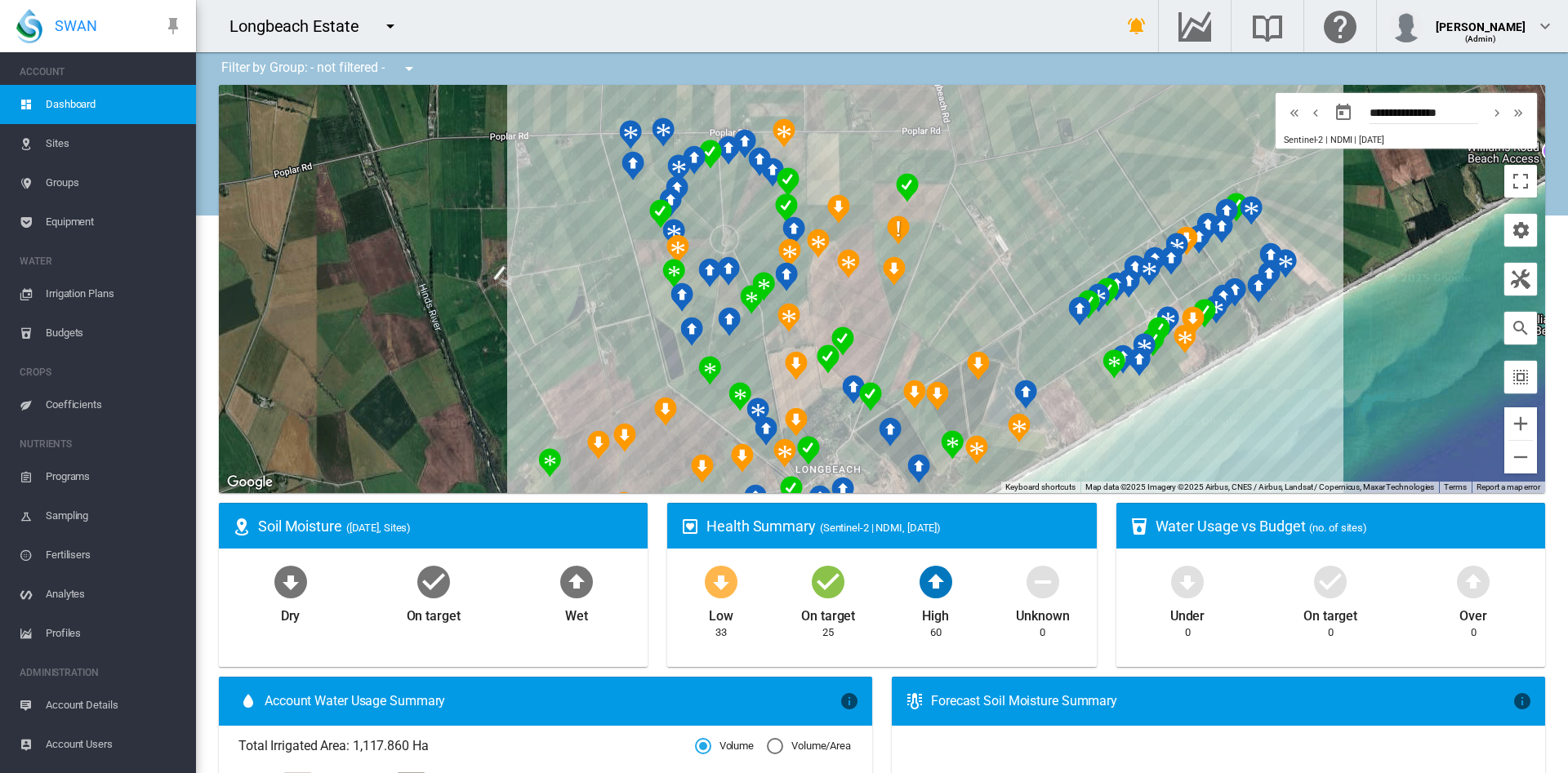
drag, startPoint x: 615, startPoint y: 233, endPoint x: 481, endPoint y: 373, distance: 193.8
click at [481, 373] on div at bounding box center [881, 288] width 1326 height 408
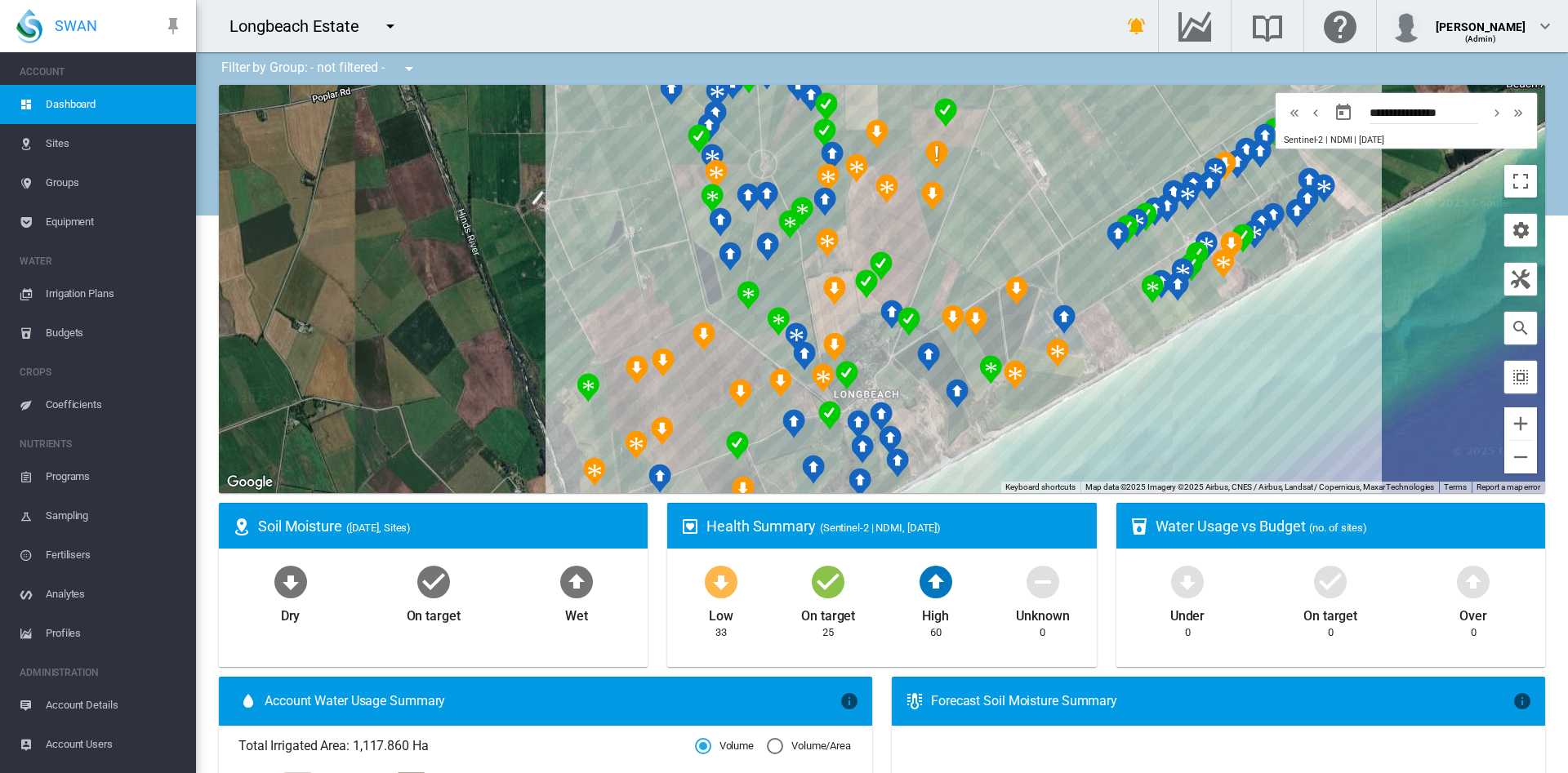
drag, startPoint x: 995, startPoint y: 301, endPoint x: 1041, endPoint y: 210, distance: 102.0
click at [1041, 210] on div at bounding box center [881, 288] width 1326 height 408
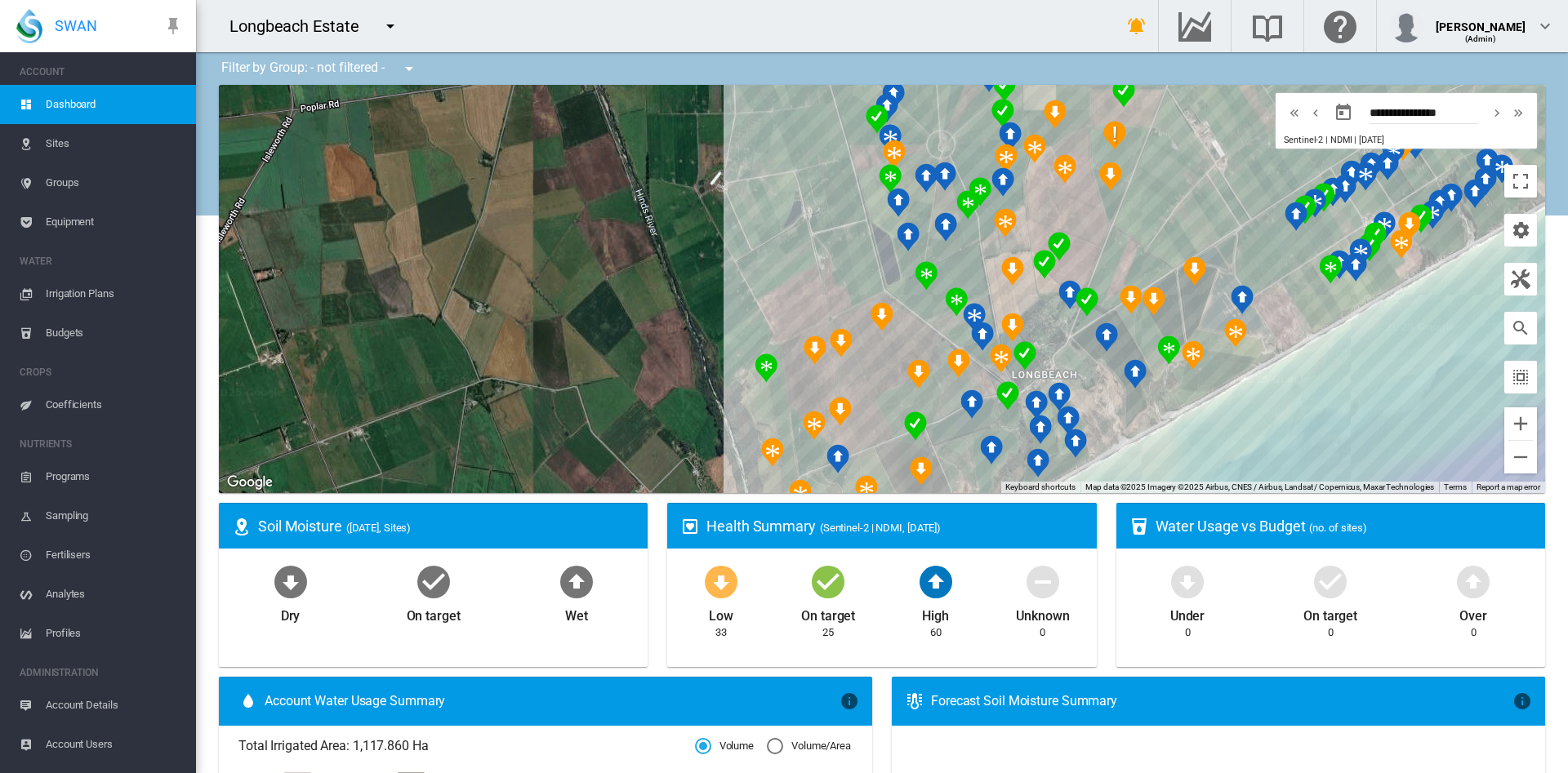
drag, startPoint x: 1223, startPoint y: 379, endPoint x: 1402, endPoint y: 360, distance: 180.0
click at [1402, 360] on div at bounding box center [881, 288] width 1326 height 408
click at [1504, 424] on button "Zoom in" at bounding box center [1521, 424] width 33 height 33
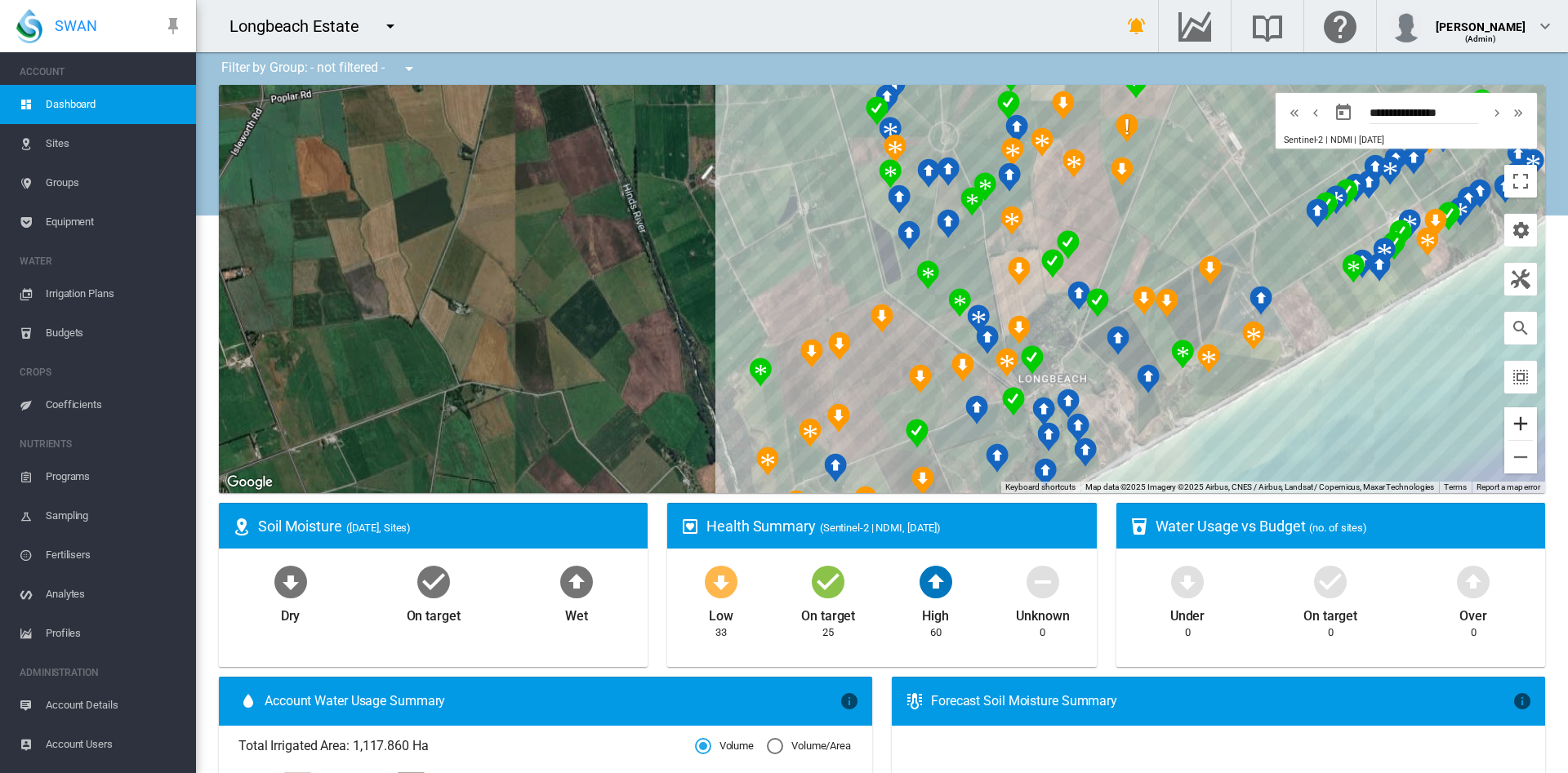
click at [1504, 424] on button "Zoom in" at bounding box center [1521, 424] width 33 height 33
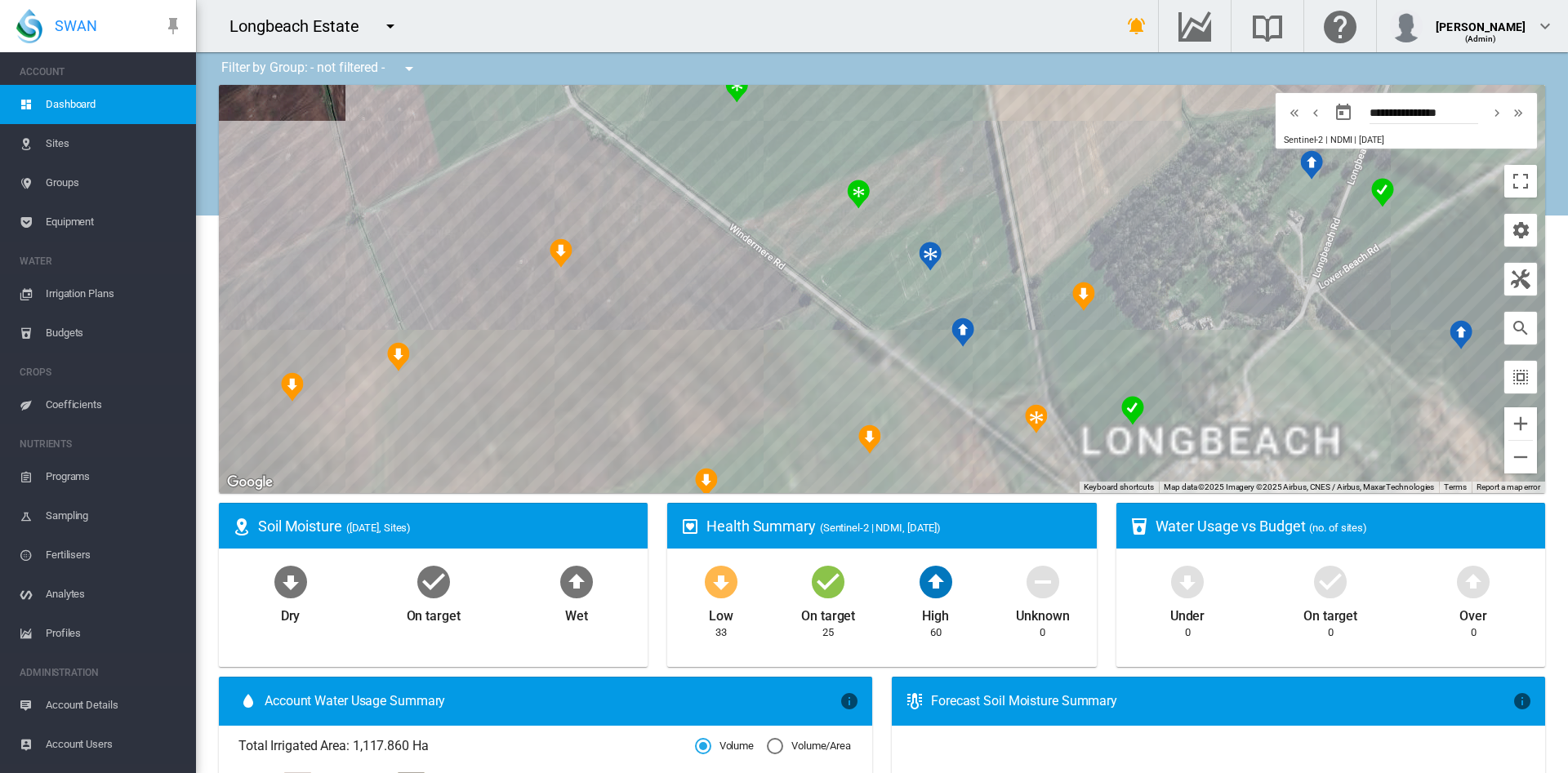
drag, startPoint x: 1148, startPoint y: 311, endPoint x: 814, endPoint y: 114, distance: 387.8
click at [814, 114] on div at bounding box center [881, 288] width 1326 height 408
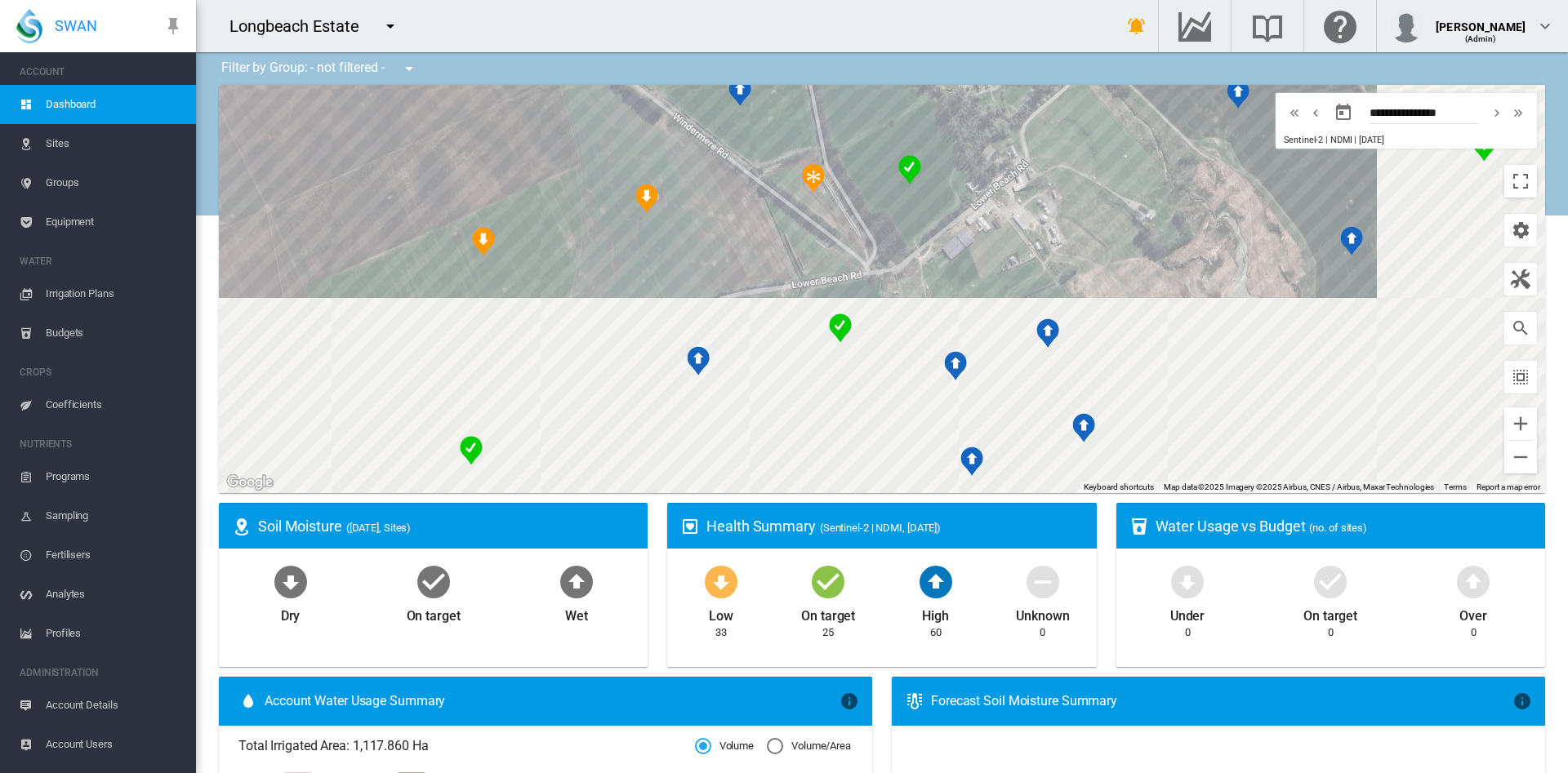
drag, startPoint x: 1147, startPoint y: 307, endPoint x: 913, endPoint y: 67, distance: 335.2
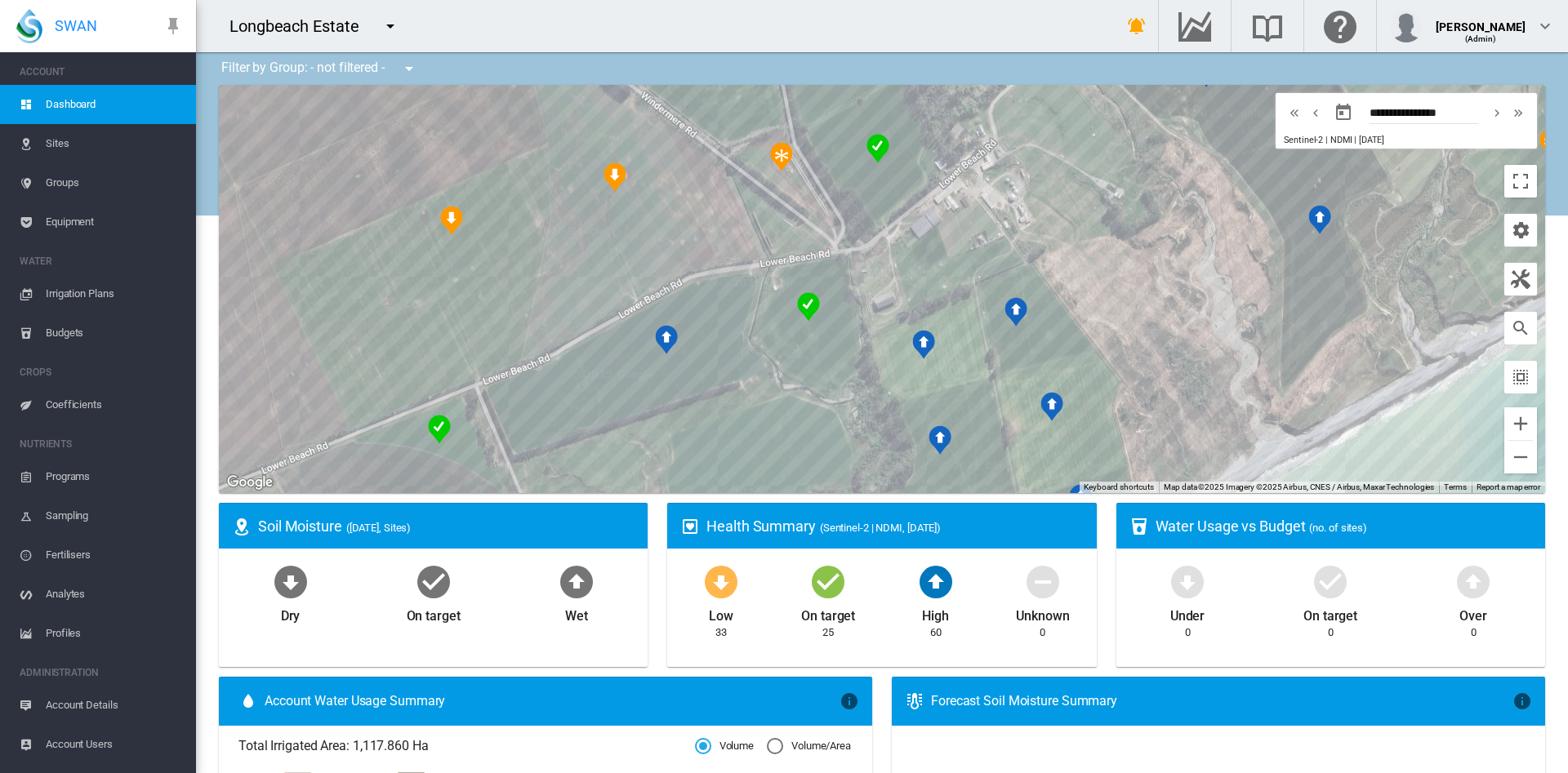
drag, startPoint x: 1536, startPoint y: 178, endPoint x: 1536, endPoint y: 191, distance: 13.0
click at [1506, 467] on button "Zoom out" at bounding box center [1521, 457] width 33 height 33
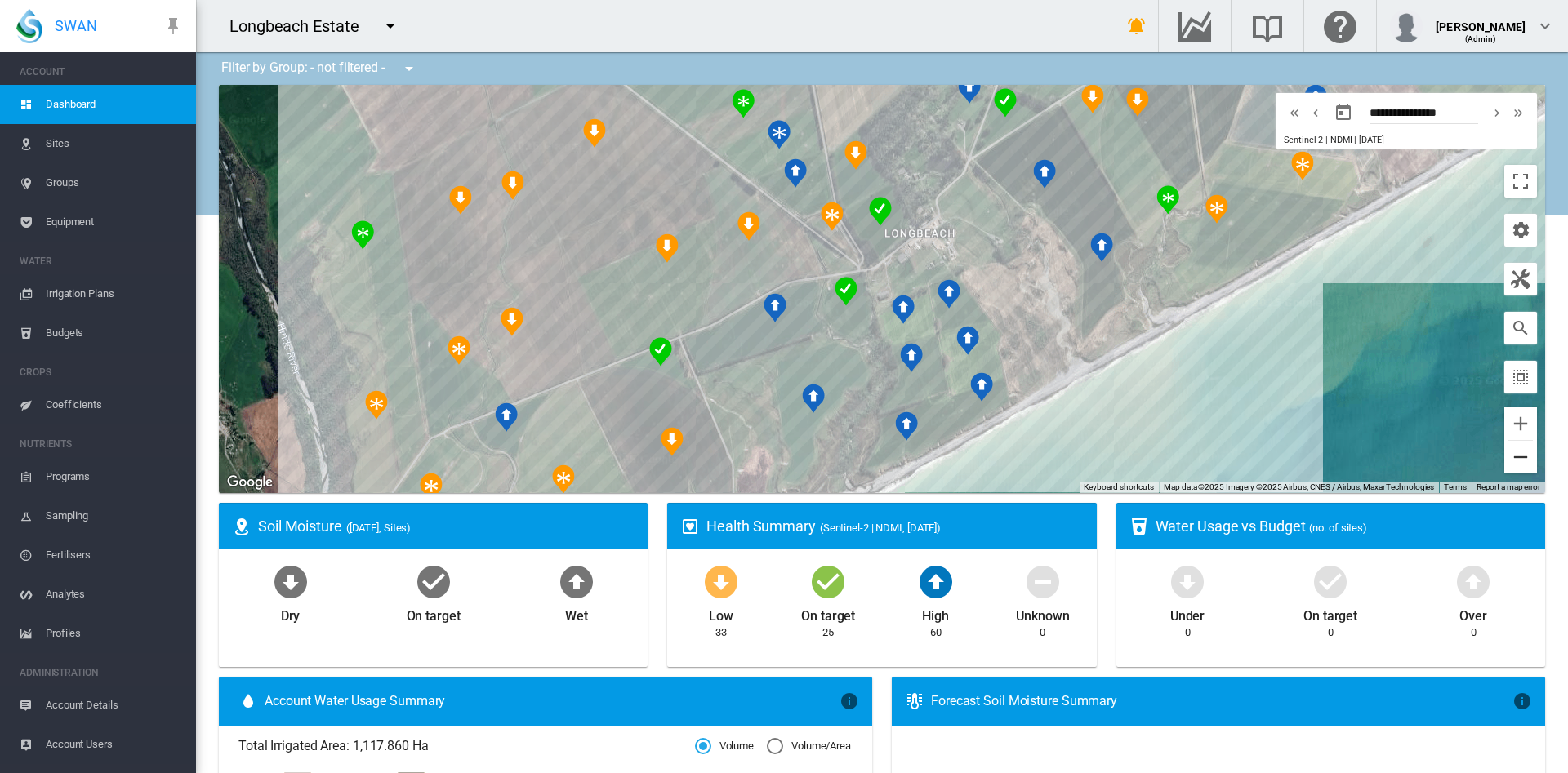
click at [1506, 467] on button "Zoom out" at bounding box center [1521, 457] width 33 height 33
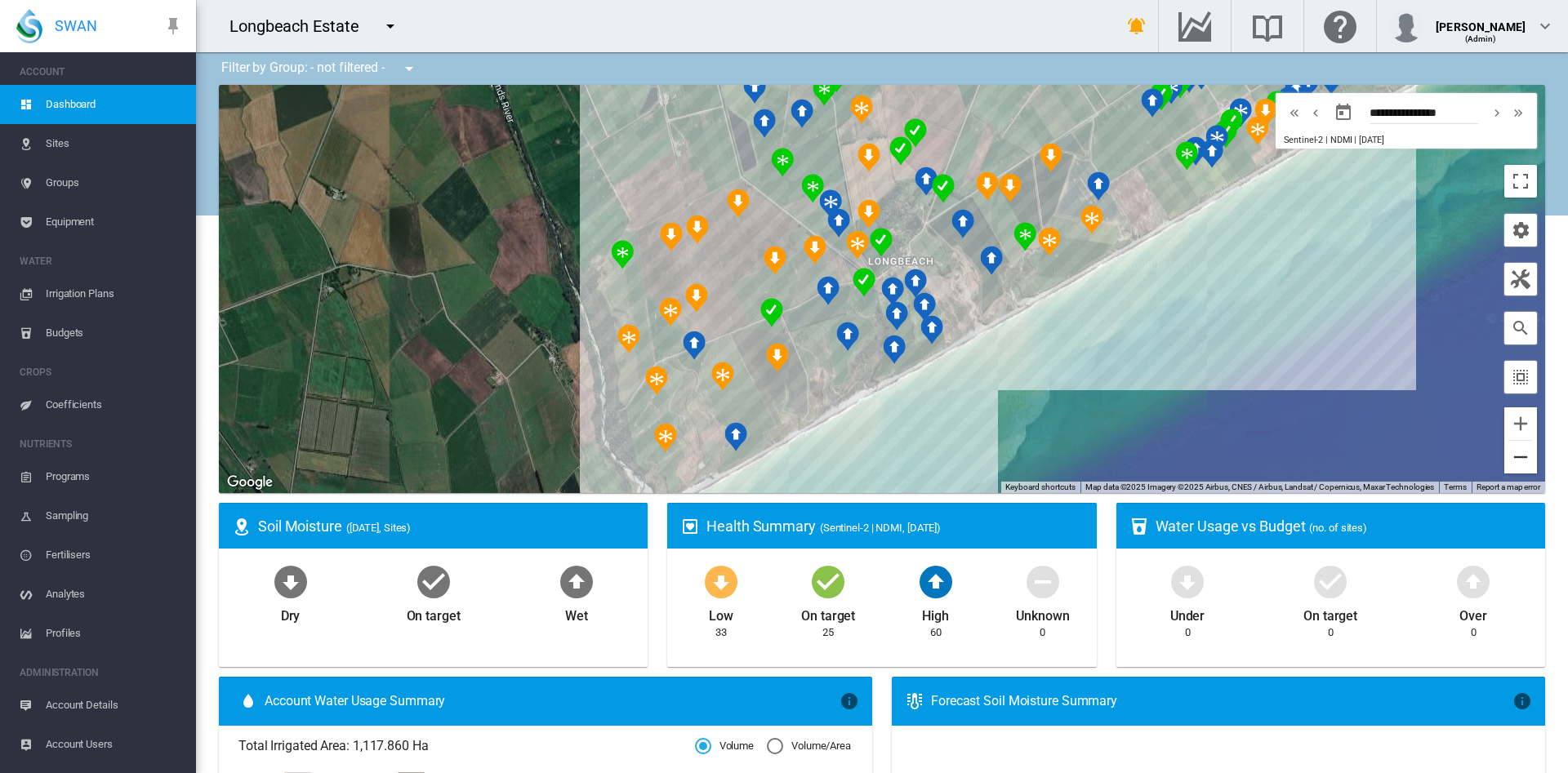
click at [1504, 462] on button "Zoom out" at bounding box center [1521, 457] width 33 height 33
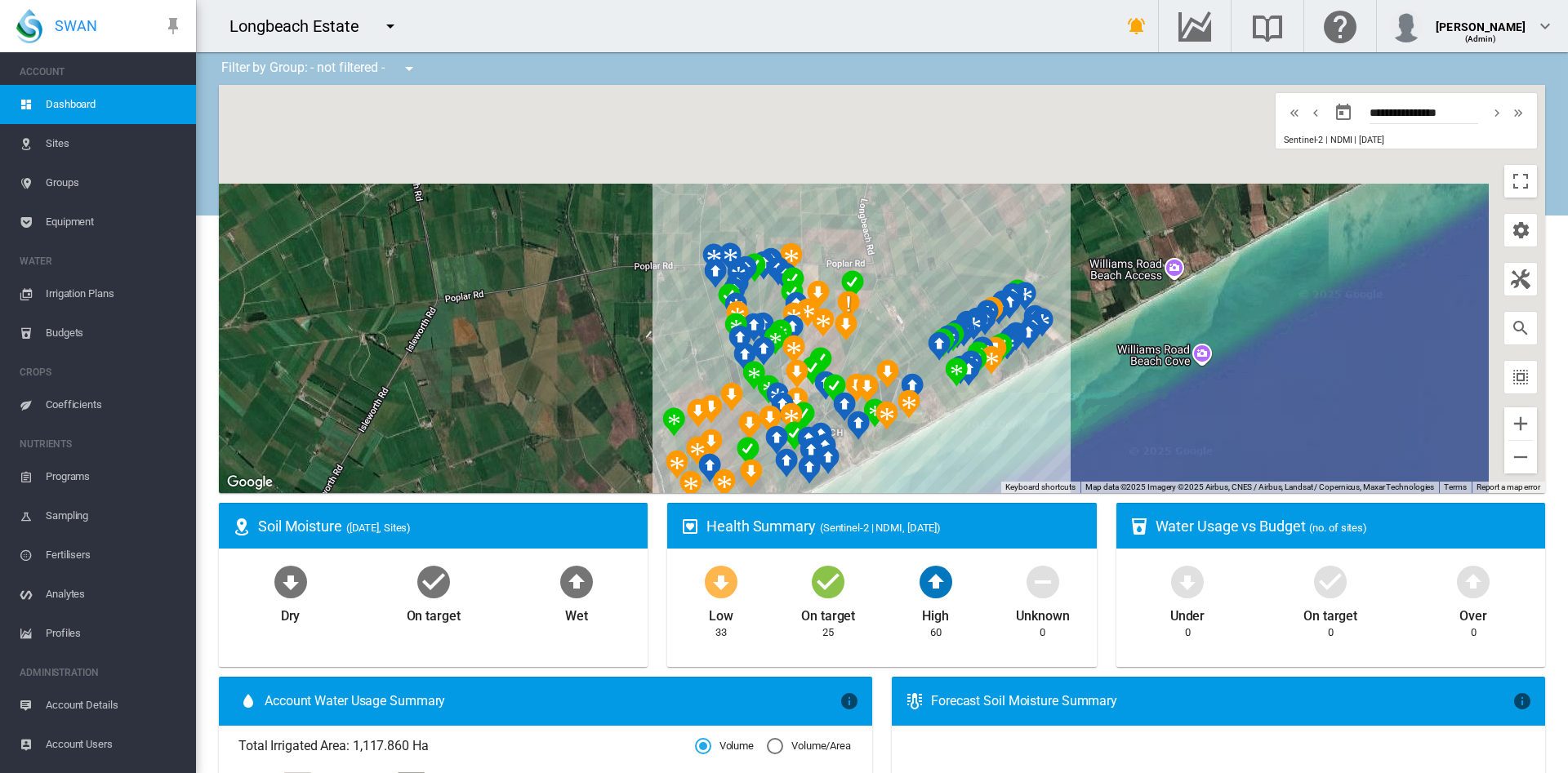
drag, startPoint x: 1271, startPoint y: 326, endPoint x: 1187, endPoint y: 484, distance: 178.9
click at [1187, 484] on div "Site Health Indexes - × Name of current Site Health Area in chart. Click on a d…" at bounding box center [881, 288] width 1326 height 408
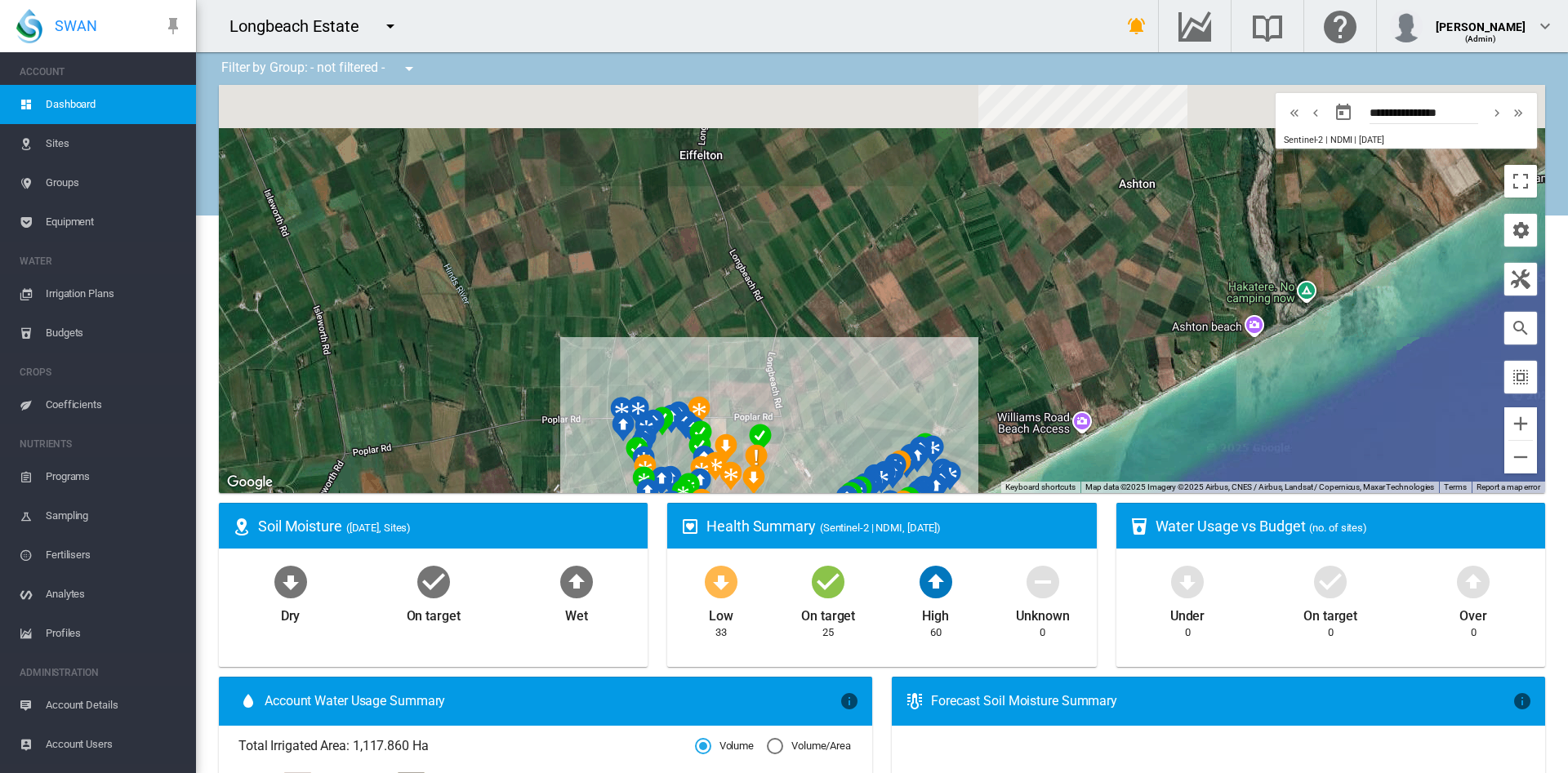
drag, startPoint x: 1349, startPoint y: 292, endPoint x: 1255, endPoint y: 447, distance: 181.3
click at [1255, 447] on div at bounding box center [881, 288] width 1326 height 408
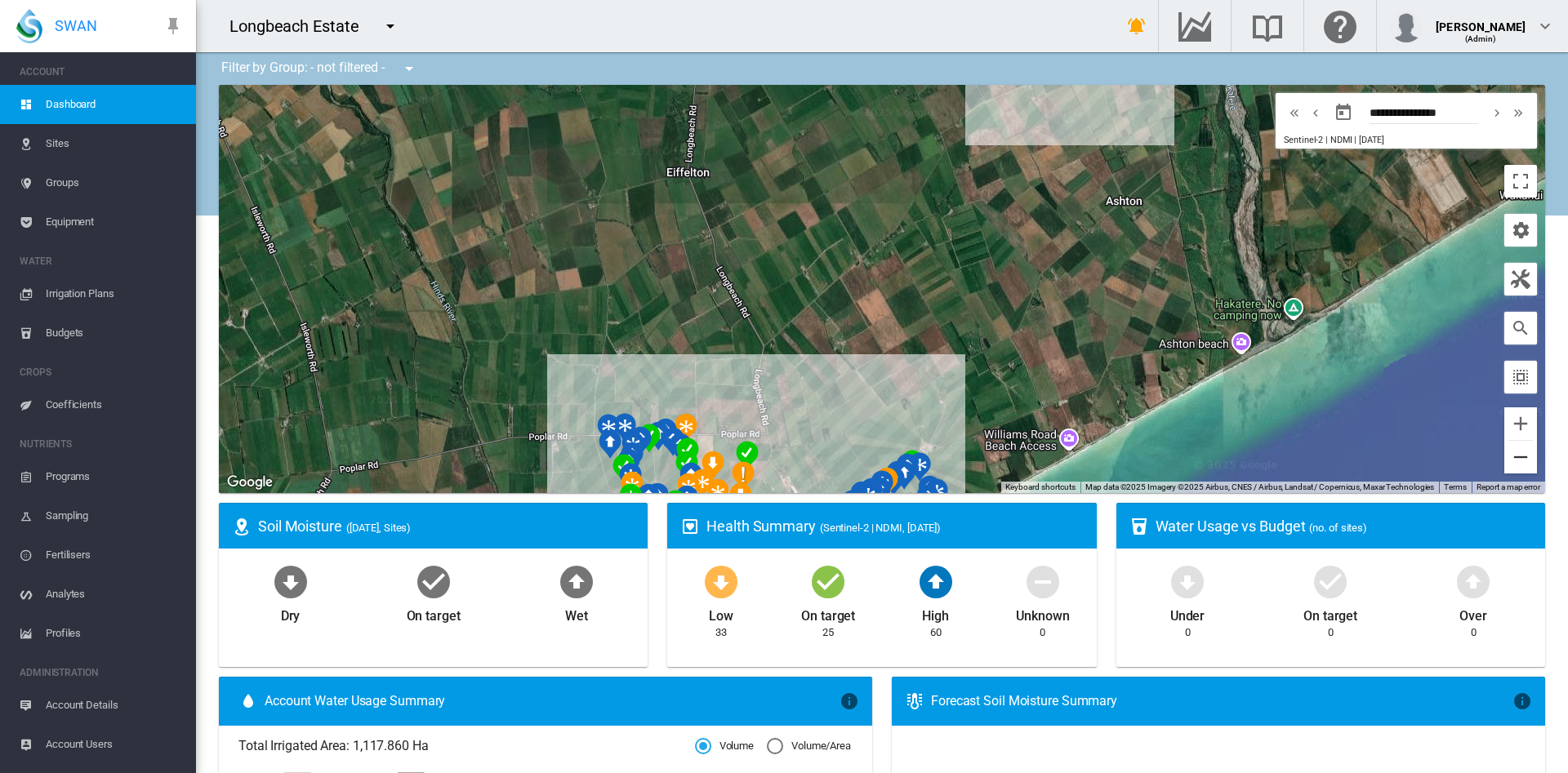
click at [1513, 446] on button "Zoom out" at bounding box center [1521, 457] width 33 height 33
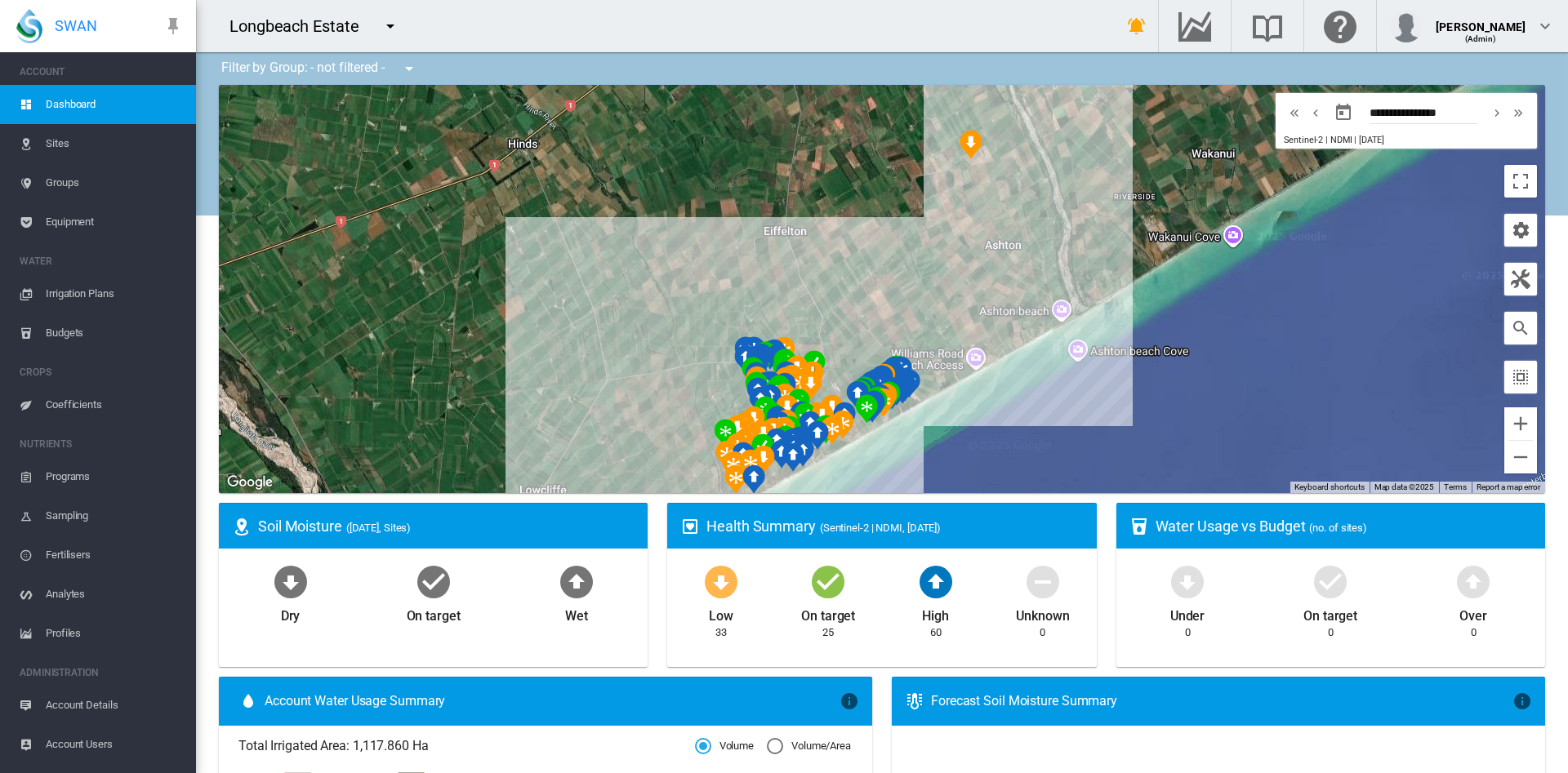
click at [960, 145] on img "NDMI: Johnnys Lease 2425" at bounding box center [971, 145] width 23 height 29
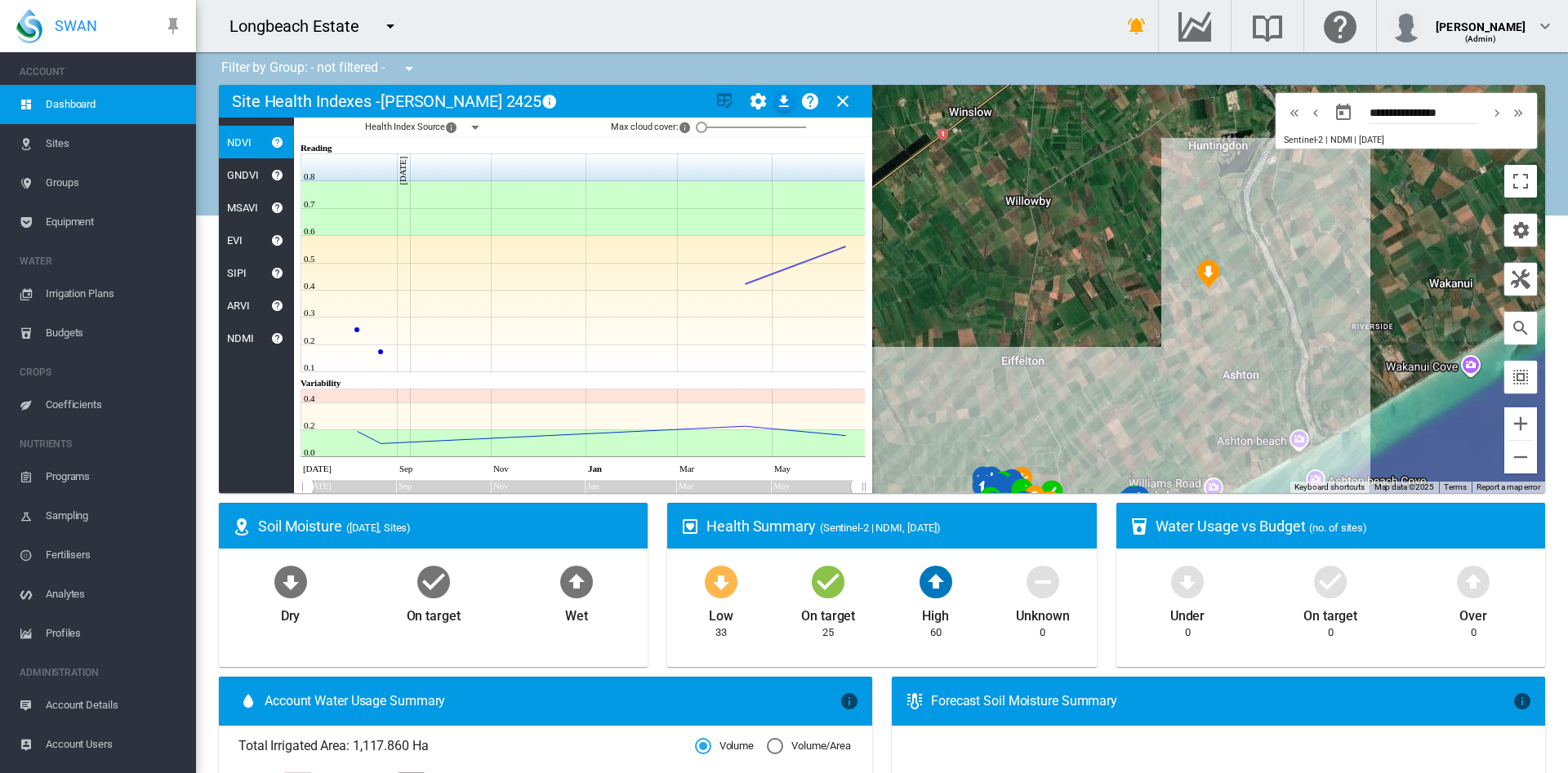
click at [834, 98] on md-icon "icon-close" at bounding box center [843, 101] width 19 height 19
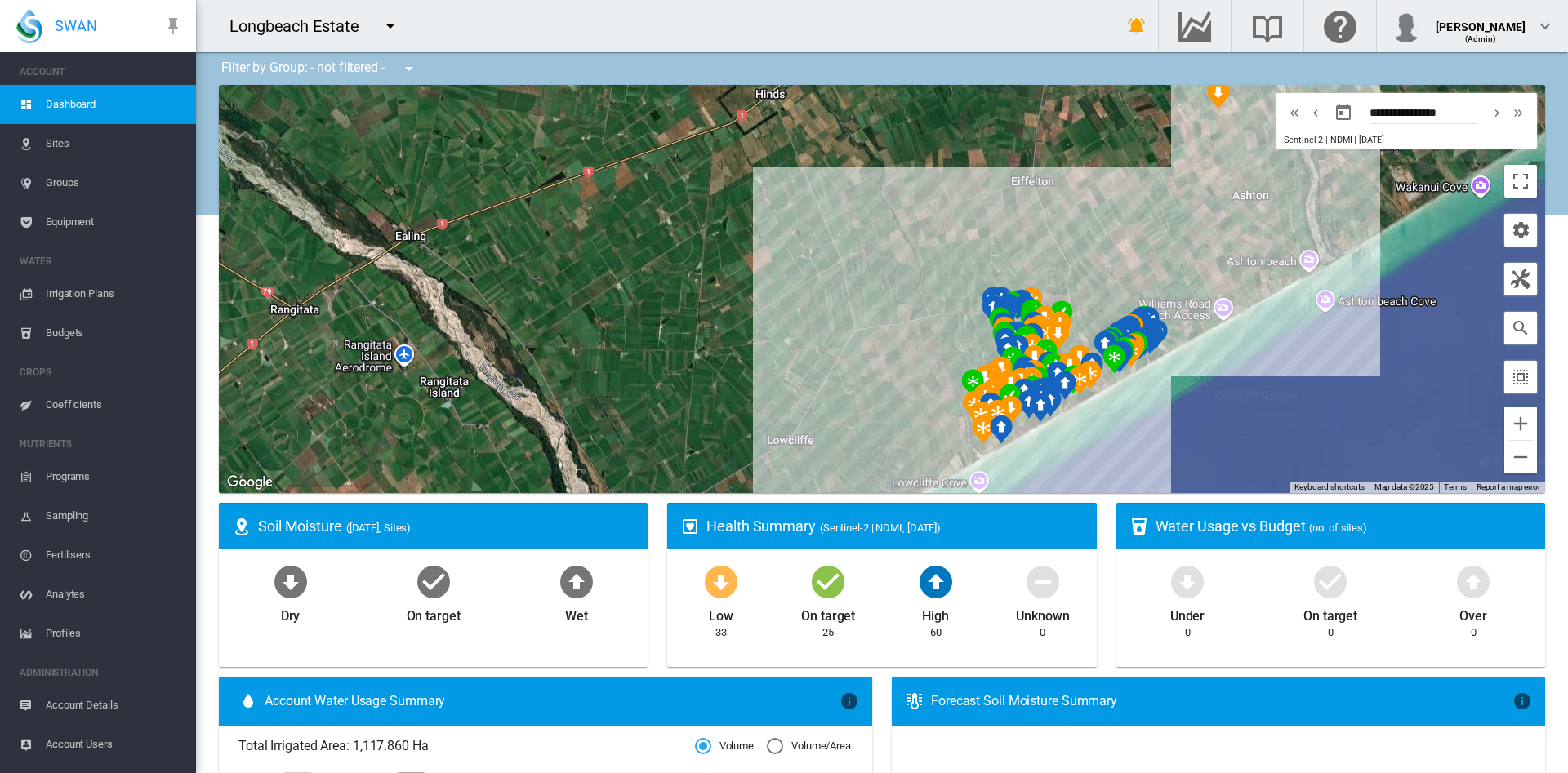
drag, startPoint x: 1122, startPoint y: 346, endPoint x: 1127, endPoint y: 166, distance: 180.1
click at [1127, 166] on div at bounding box center [881, 288] width 1326 height 408
click at [1506, 422] on button "Zoom in" at bounding box center [1521, 424] width 33 height 33
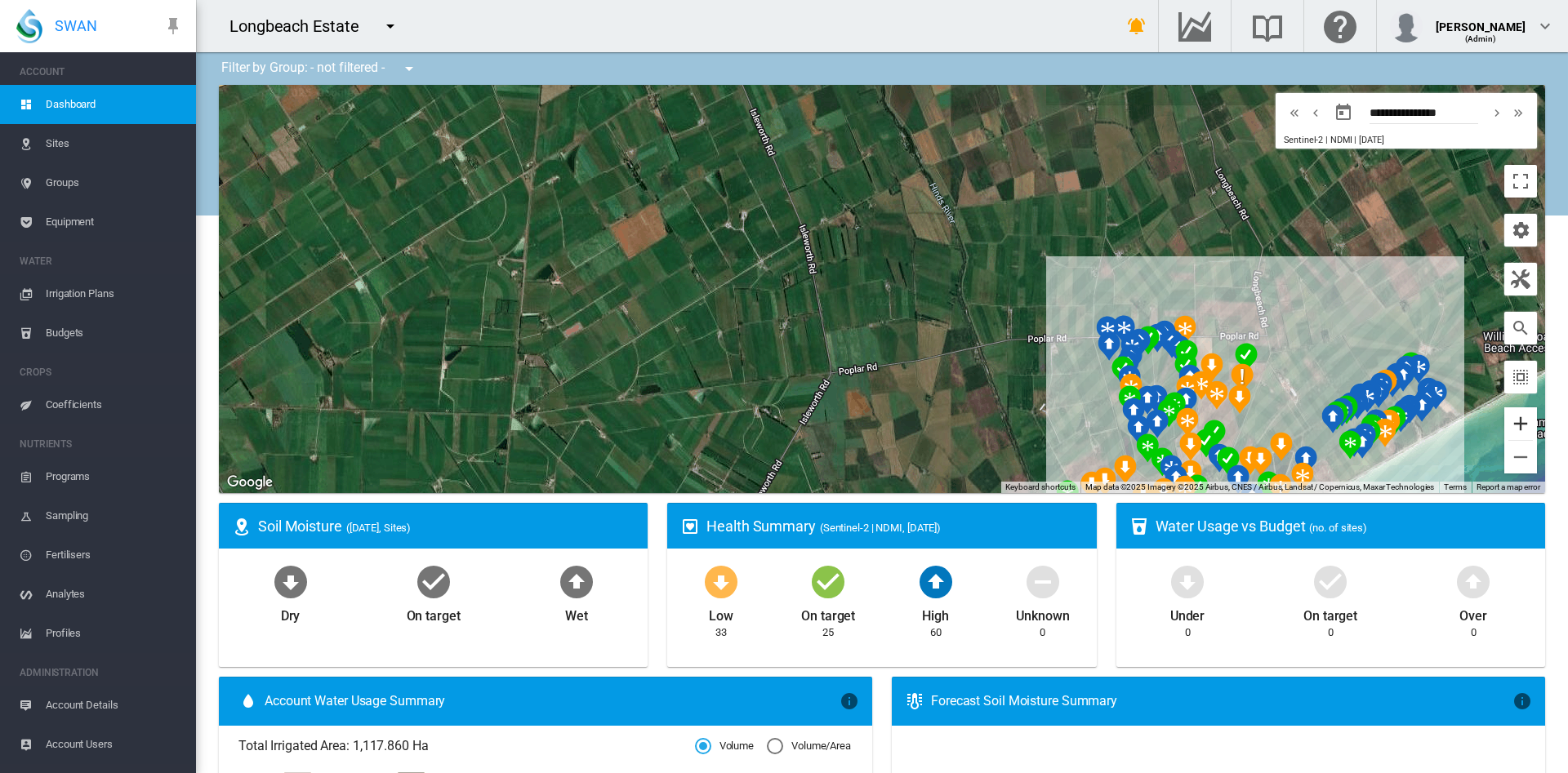
click at [1506, 422] on button "Zoom in" at bounding box center [1521, 424] width 33 height 33
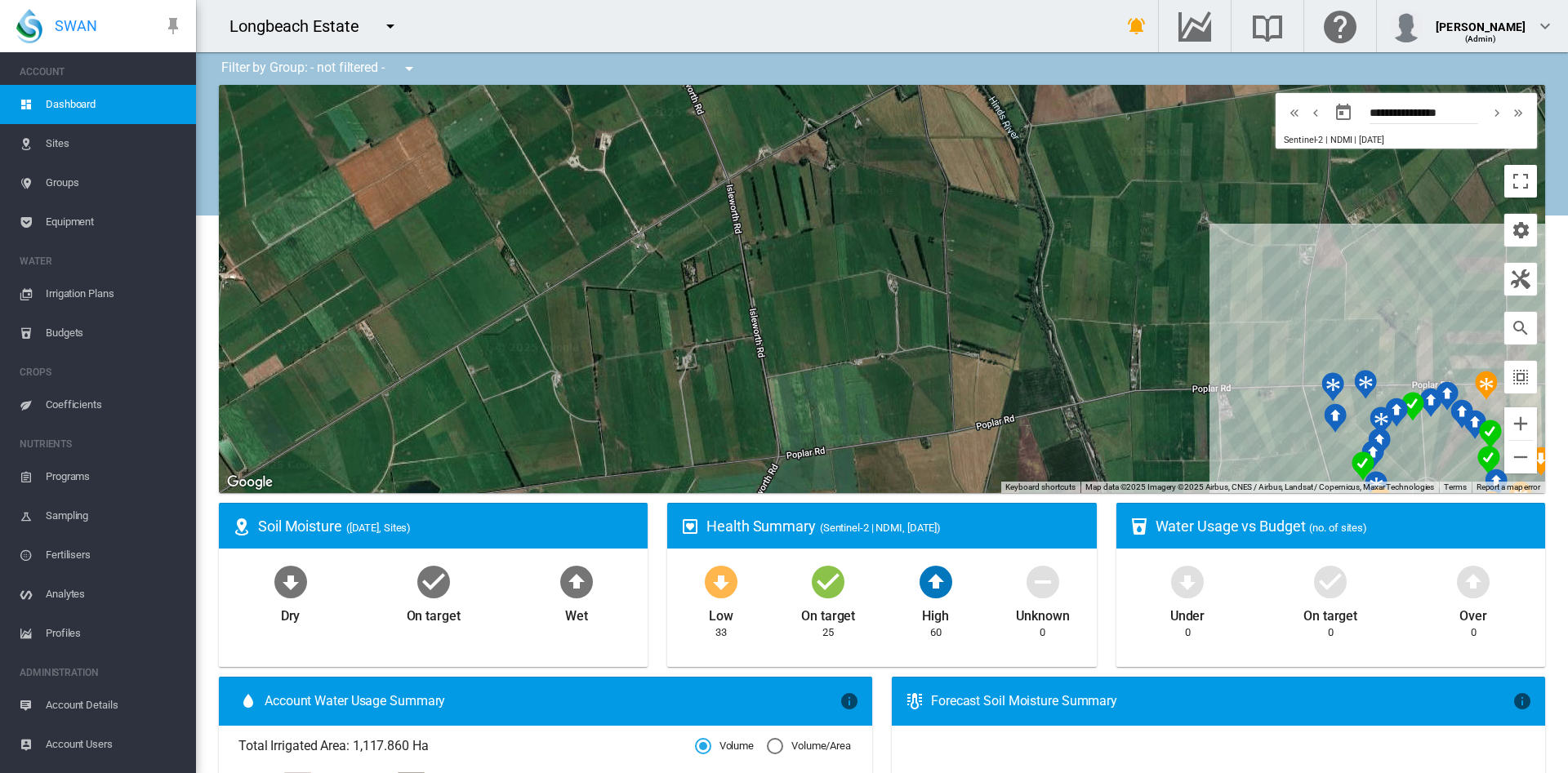
click at [55, 396] on span "Coefficients" at bounding box center [114, 405] width 137 height 40
